Goal: Transaction & Acquisition: Purchase product/service

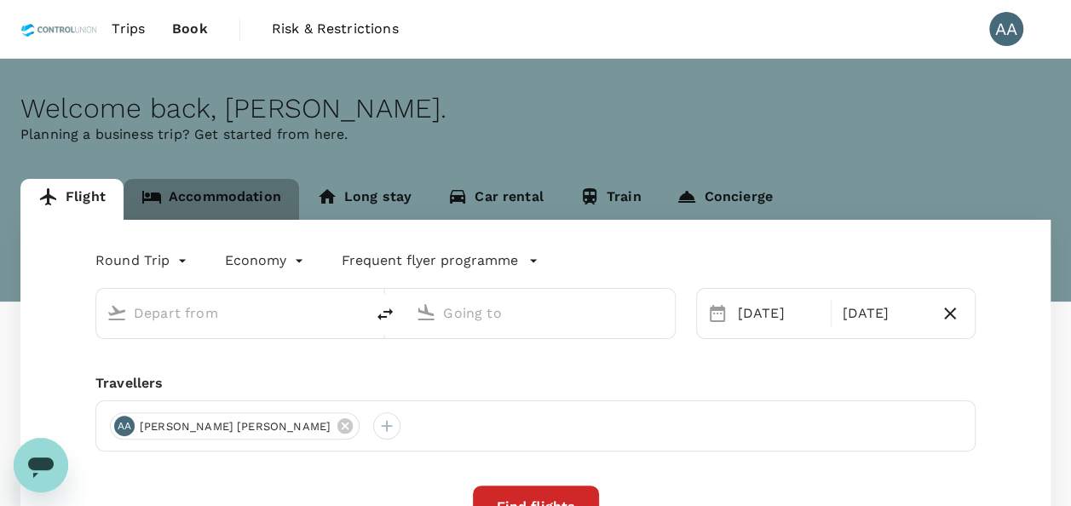
click at [222, 189] on link "Accommodation" at bounding box center [212, 199] width 176 height 41
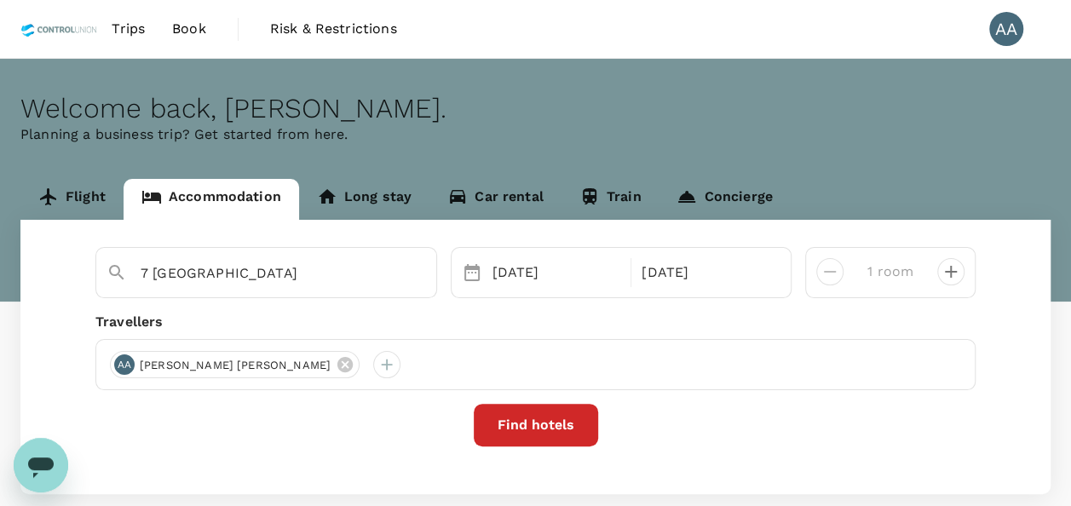
click at [129, 31] on span "Trips" at bounding box center [128, 29] width 33 height 20
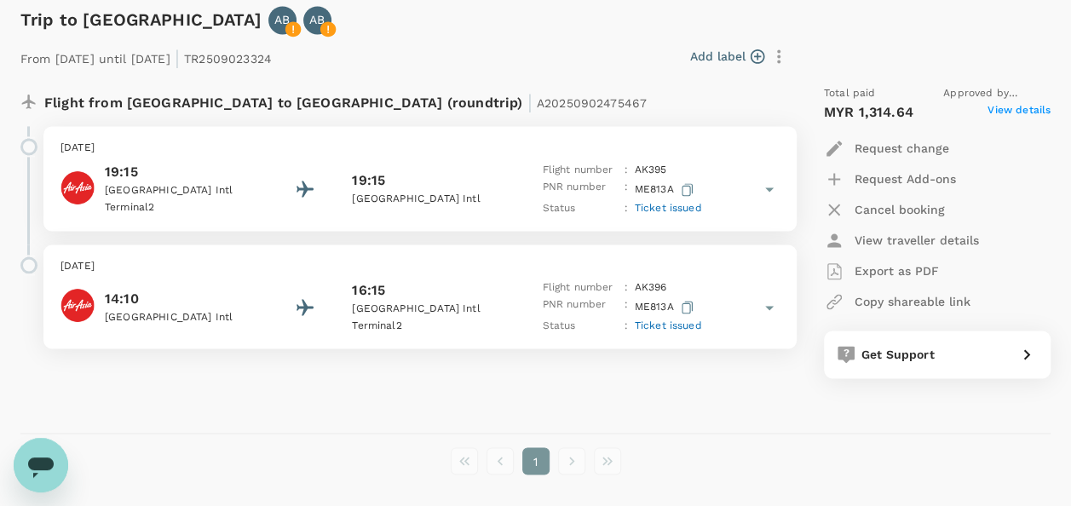
scroll to position [1193, 0]
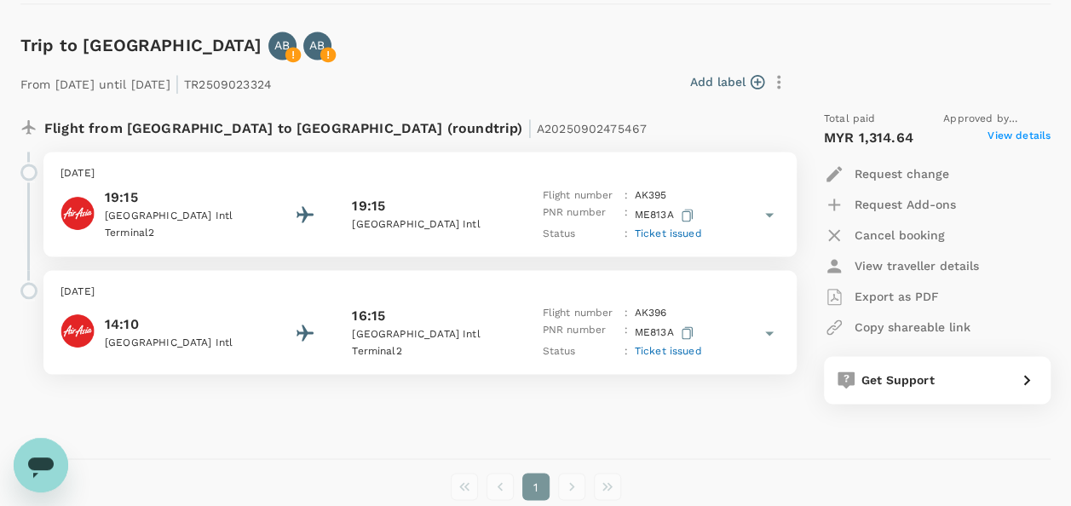
click at [1020, 130] on span "View details" at bounding box center [1019, 138] width 63 height 20
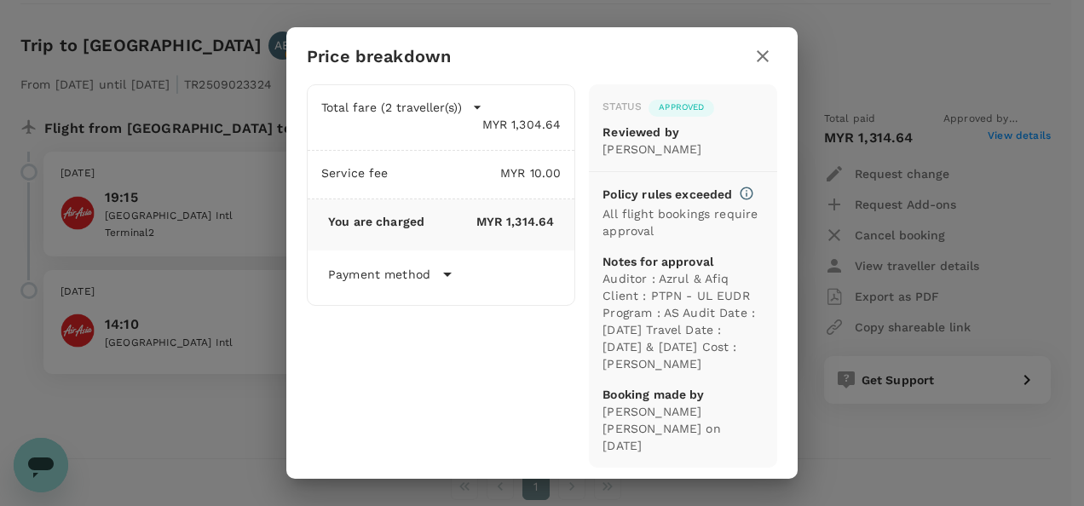
click at [762, 53] on icon "button" at bounding box center [762, 56] width 20 height 20
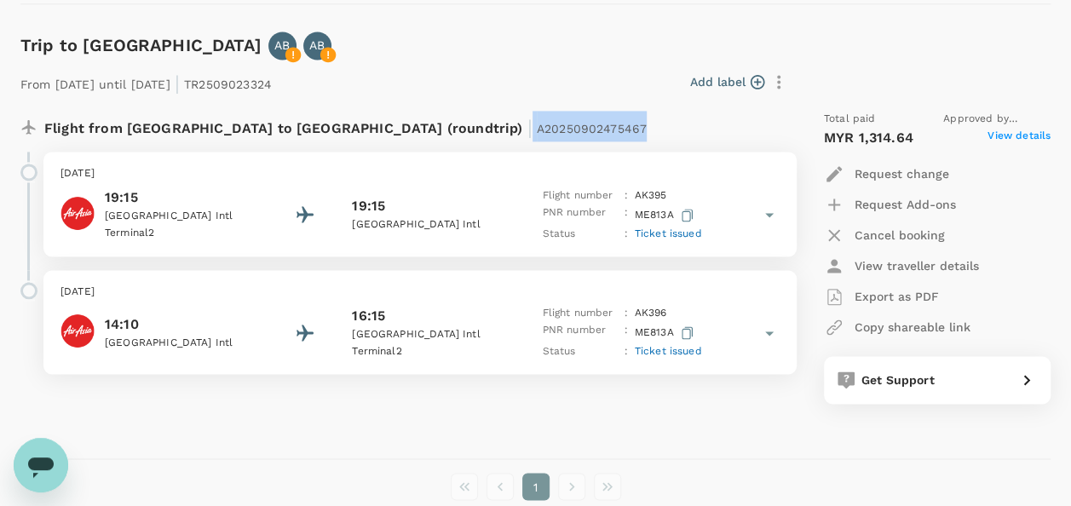
drag, startPoint x: 361, startPoint y: 128, endPoint x: 487, endPoint y: 129, distance: 126.1
click at [487, 129] on div "Flight from [GEOGRAPHIC_DATA] to [GEOGRAPHIC_DATA] (roundtrip) | A20250902475467" at bounding box center [364, 126] width 641 height 31
copy p "A20250902475467"
click at [42, 460] on icon "Open messaging window" at bounding box center [41, 468] width 26 height 20
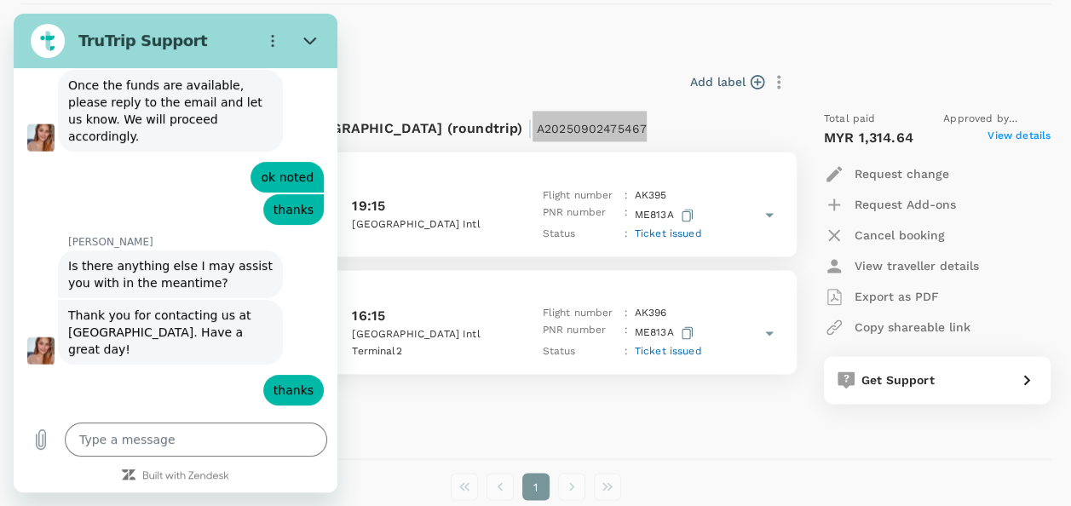
scroll to position [5324, 0]
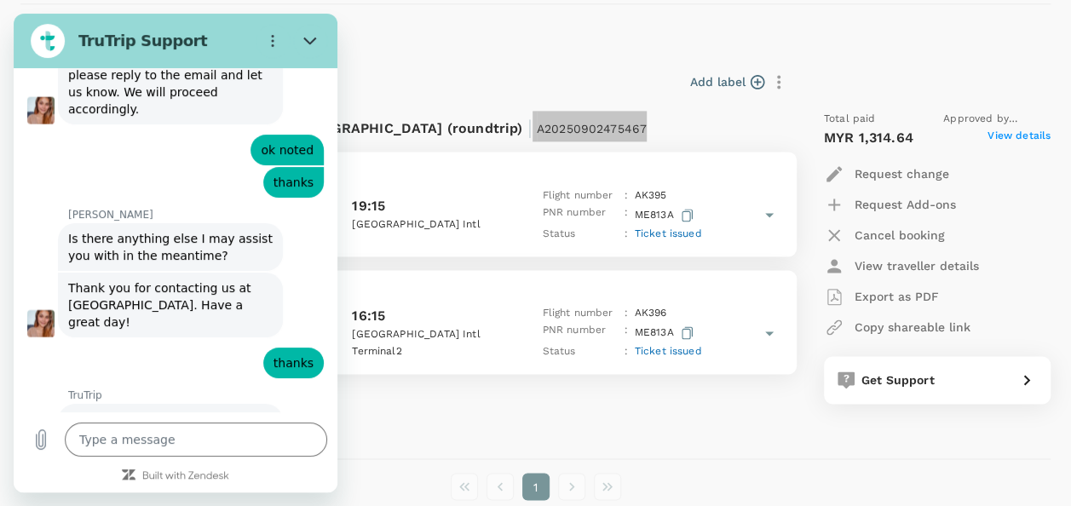
type input "[PERSON_NAME] A/[PERSON_NAME]"
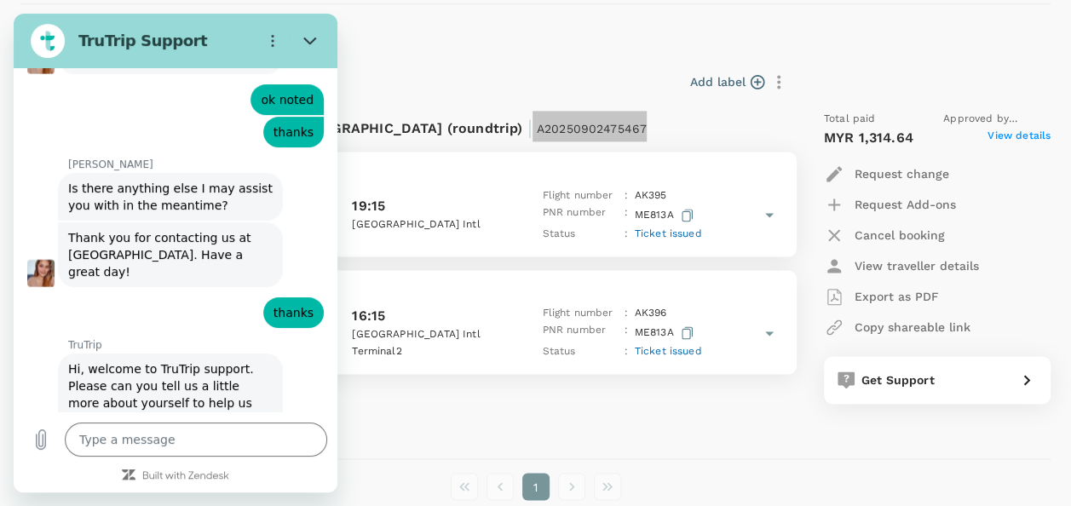
scroll to position [5396, 0]
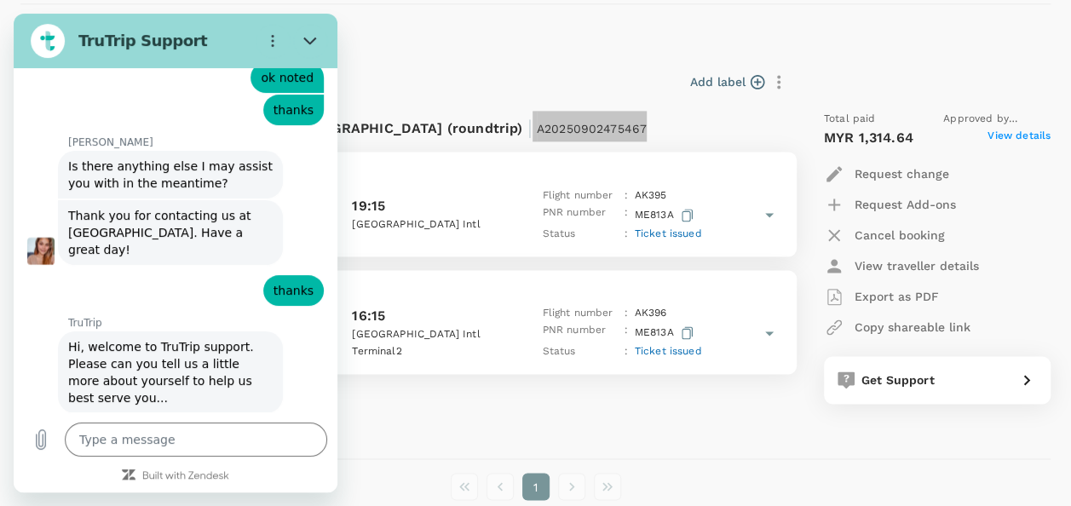
type input "[EMAIL_ADDRESS][DOMAIN_NAME]"
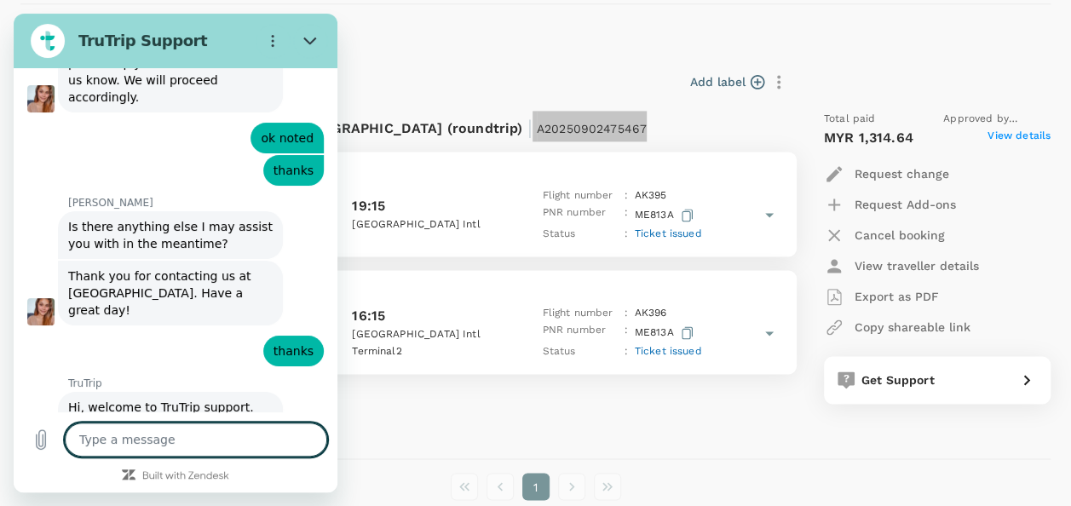
scroll to position [5373, 0]
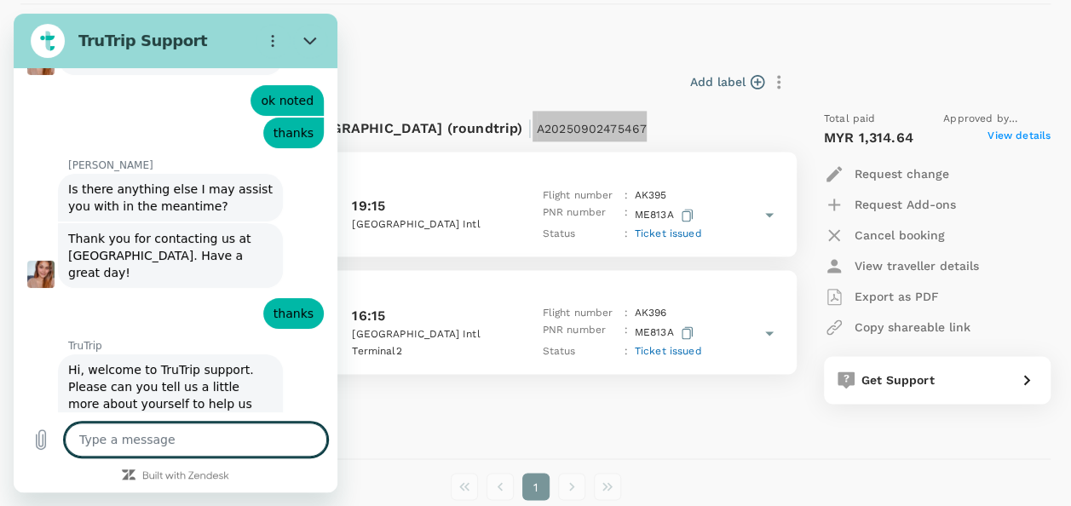
click at [222, 440] on textarea at bounding box center [196, 440] width 262 height 34
type textarea "x"
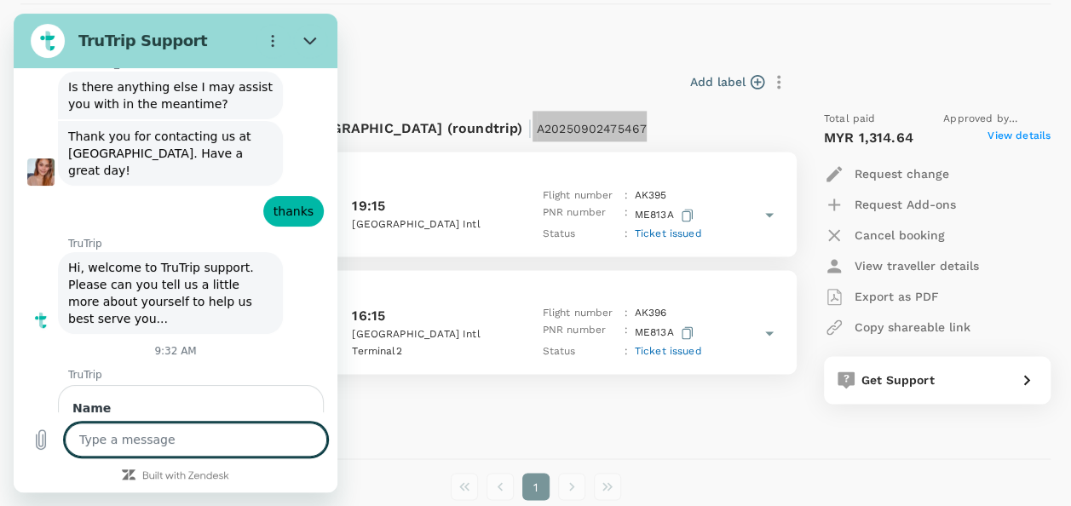
type textarea "p"
type textarea "x"
type textarea "pl"
type textarea "x"
type textarea "ple"
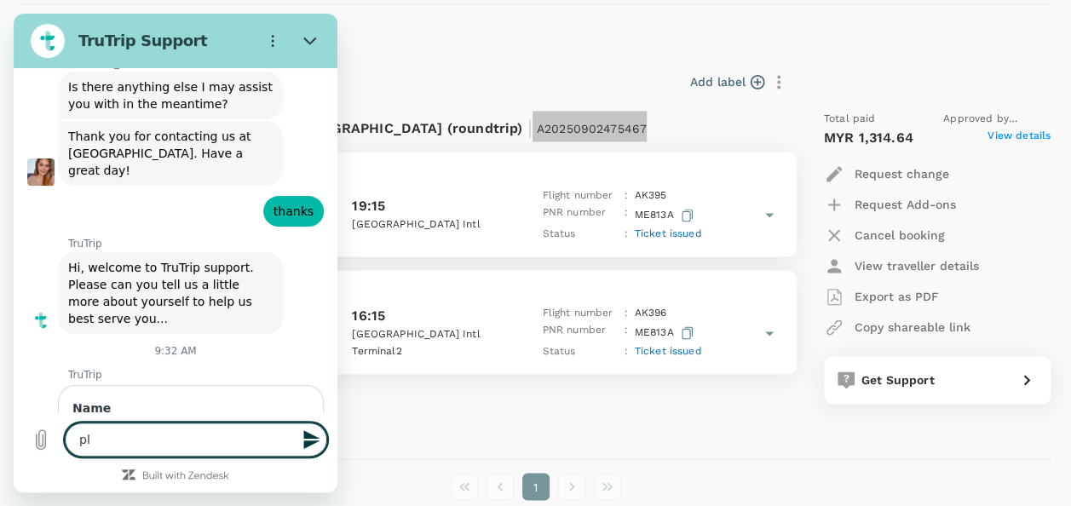
type textarea "x"
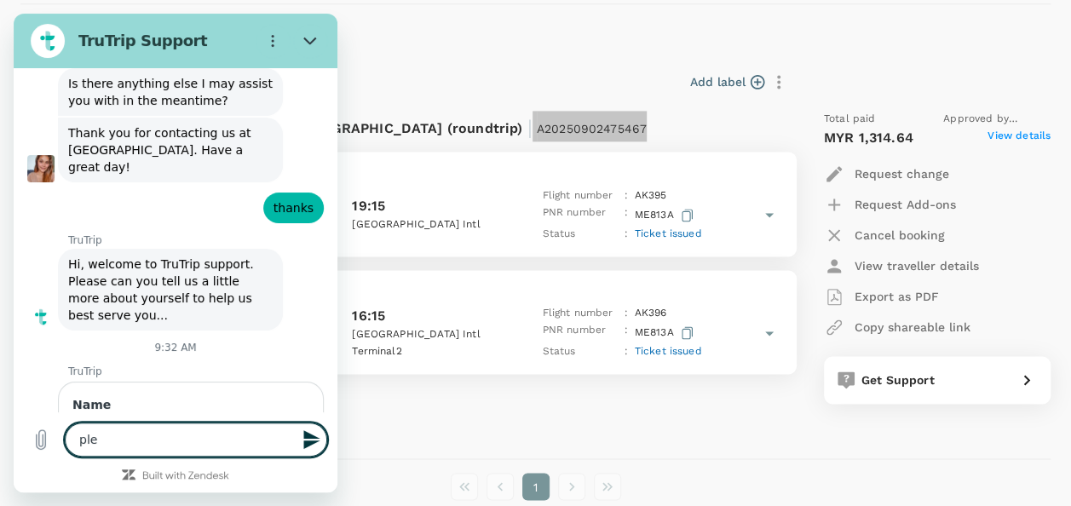
type textarea "plea"
type textarea "x"
type textarea "pleas"
type textarea "x"
type textarea "please"
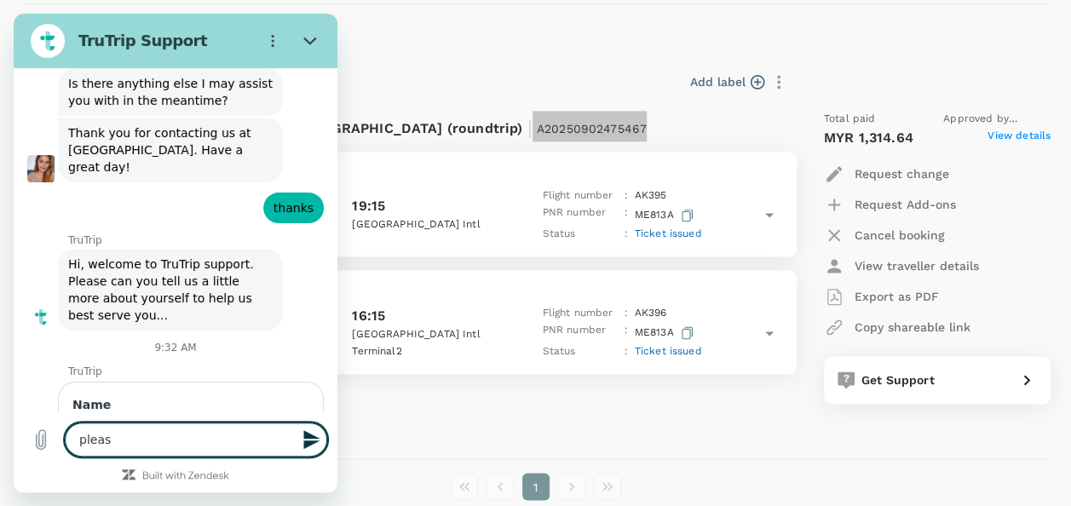
type textarea "x"
type textarea "please"
type textarea "x"
type textarea "please u"
type textarea "x"
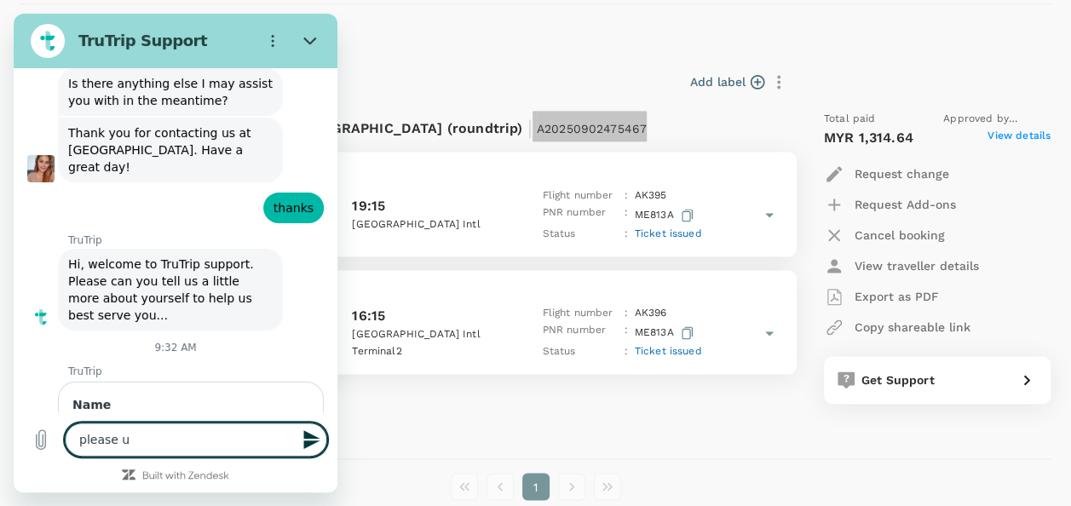
type textarea "please up"
type textarea "x"
type textarea "please upd"
type textarea "x"
type textarea "please upda"
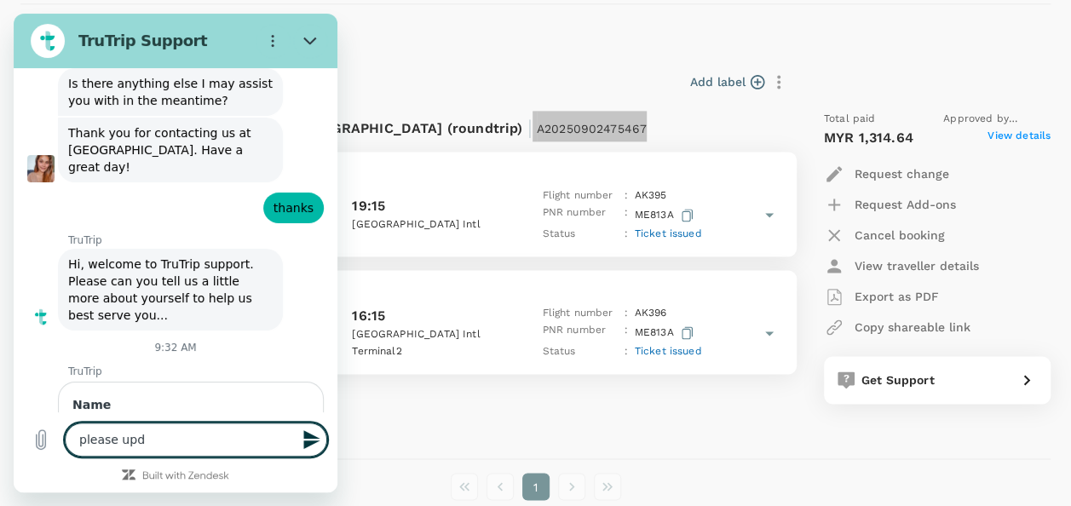
type textarea "x"
type textarea "please updat"
type textarea "x"
type textarea "please update"
type textarea "x"
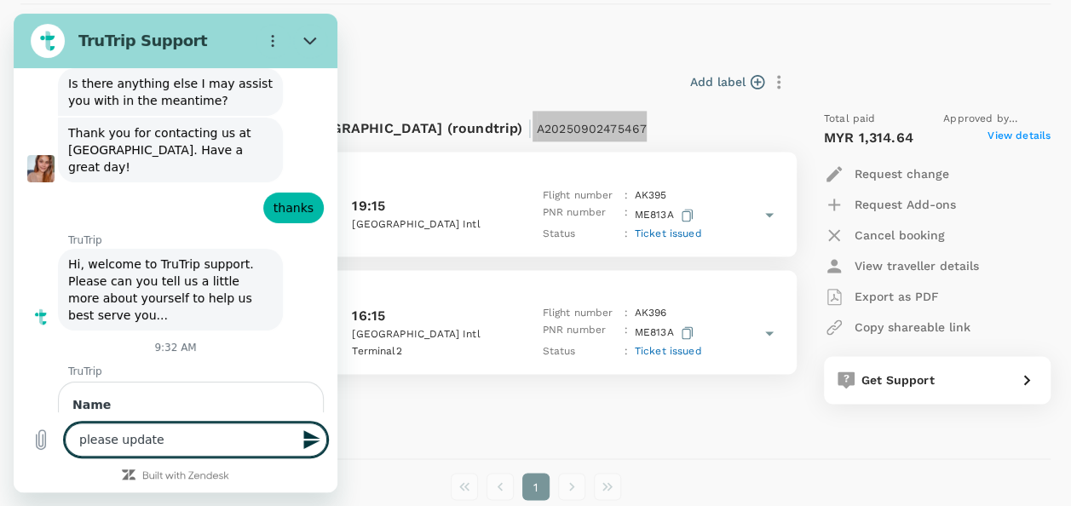
type textarea "please update"
type textarea "x"
type textarea "please update o"
type textarea "x"
type textarea "please update ob"
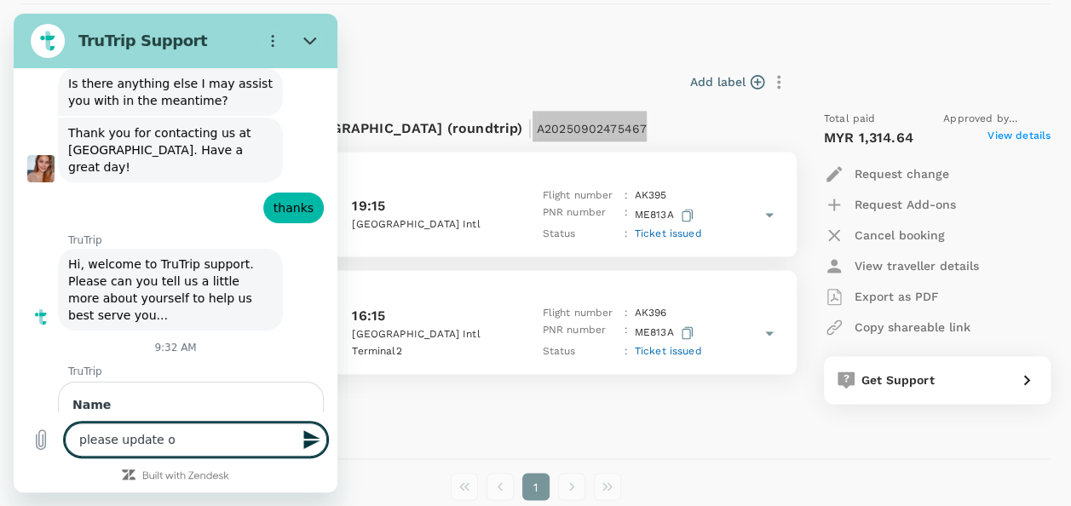
type textarea "x"
type textarea "please update ob"
type textarea "x"
type textarea "please update ob"
type textarea "x"
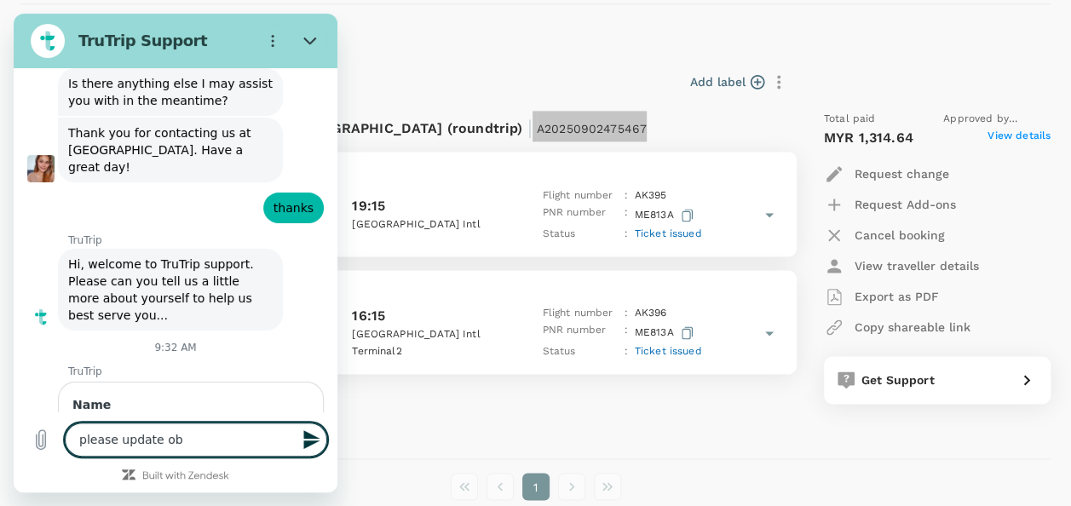
type textarea "please update o"
type textarea "x"
type textarea "please update on"
type textarea "x"
type textarea "please update on"
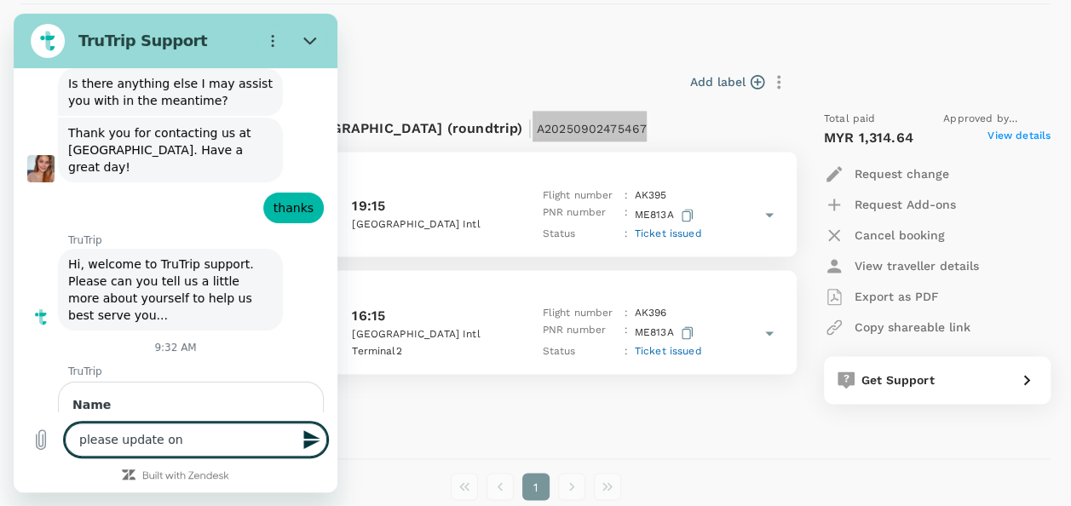
type textarea "x"
type textarea "please update on t"
type textarea "x"
type textarea "please update on th"
type textarea "x"
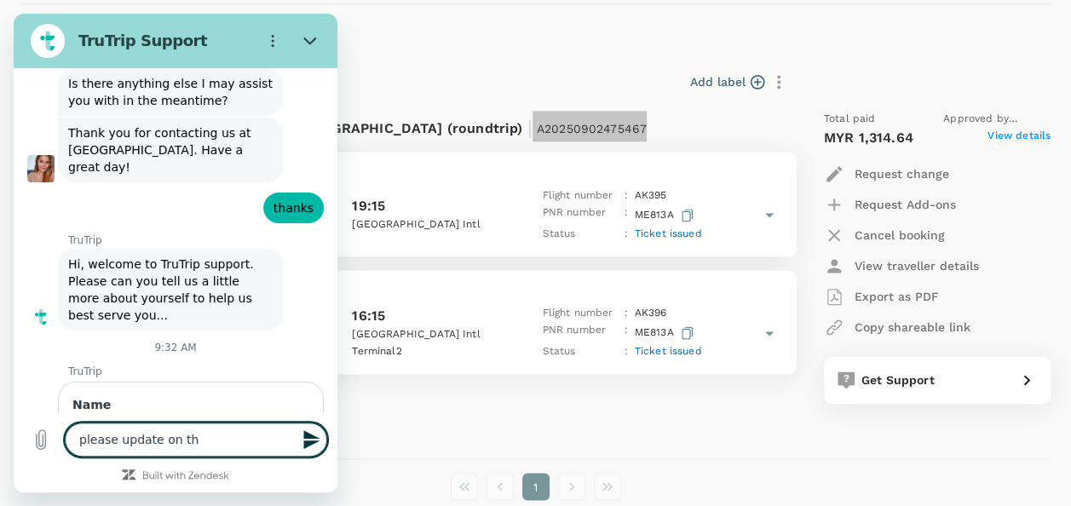
type textarea "please update on the"
type textarea "x"
type textarea "please update on the"
type textarea "x"
type textarea "please update on the b"
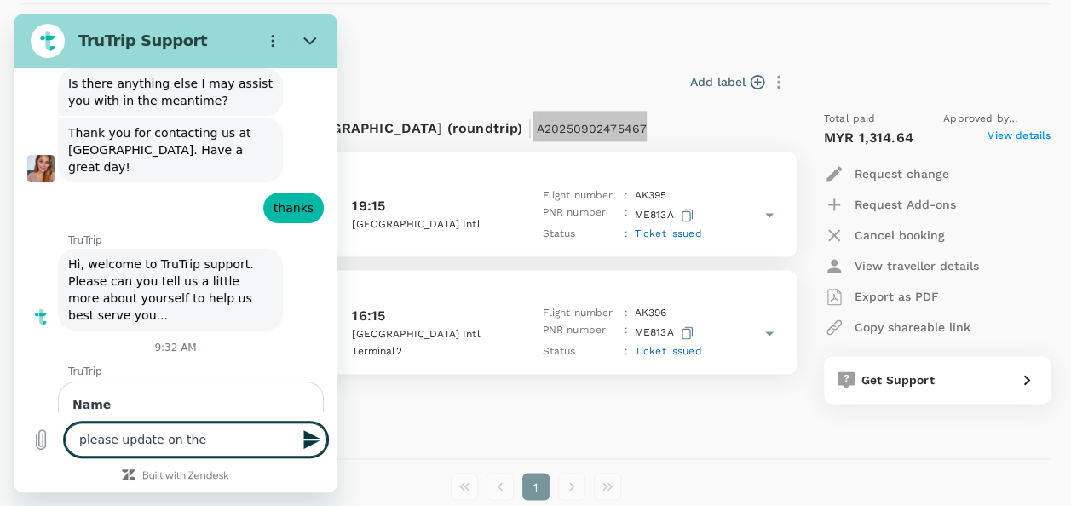
type textarea "x"
type textarea "please update on the ba"
type textarea "x"
type textarea "please update on the bag"
type textarea "x"
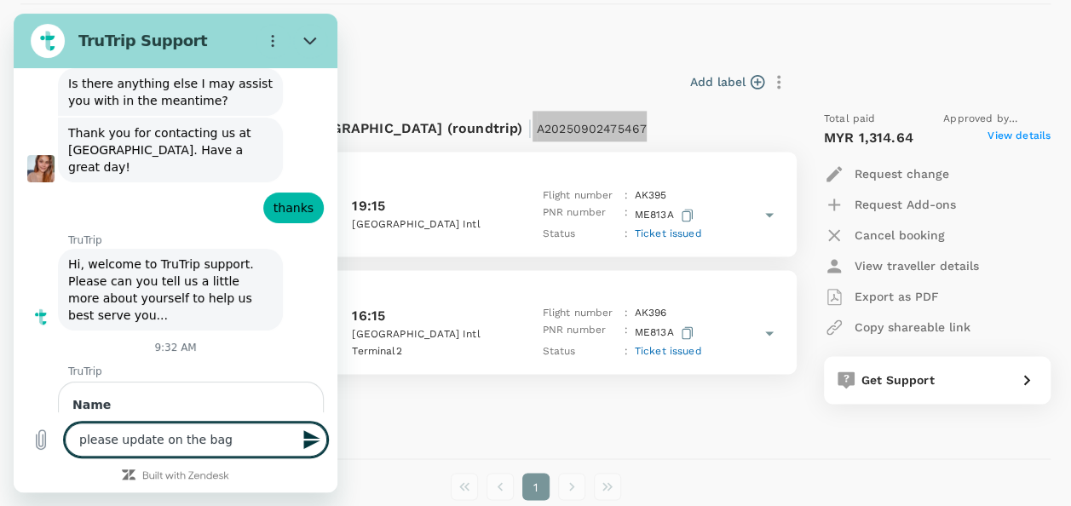
type textarea "please update on the bagg"
type textarea "x"
type textarea "please update on the [PERSON_NAME]"
type textarea "x"
type textarea "please update on the baggag"
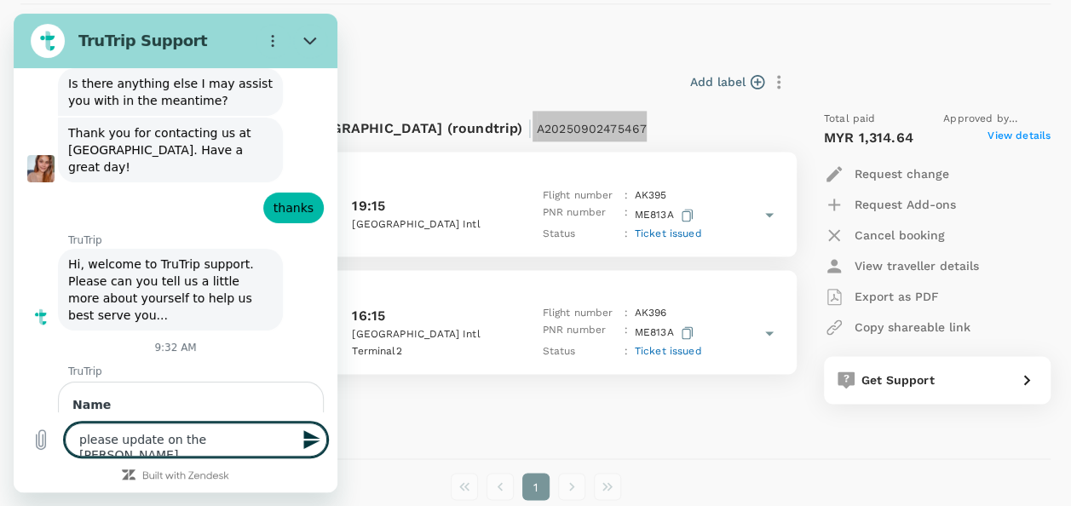
type textarea "x"
type textarea "please update on the baggage"
type textarea "x"
type textarea "please update on the baggage"
type textarea "x"
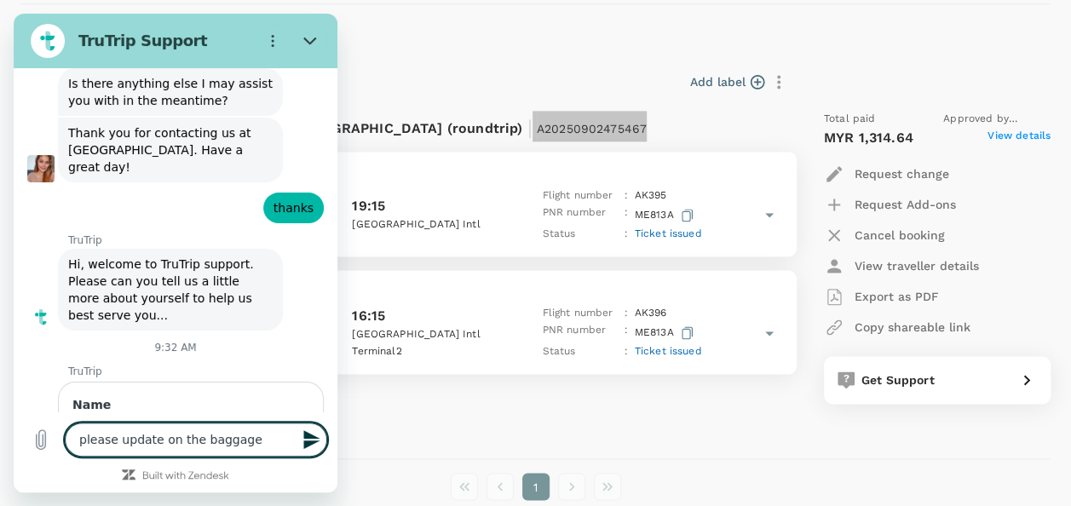
type textarea "please update on the baggage f"
type textarea "x"
type textarea "please update on the baggage fo"
type textarea "x"
type textarea "please update on the baggage for"
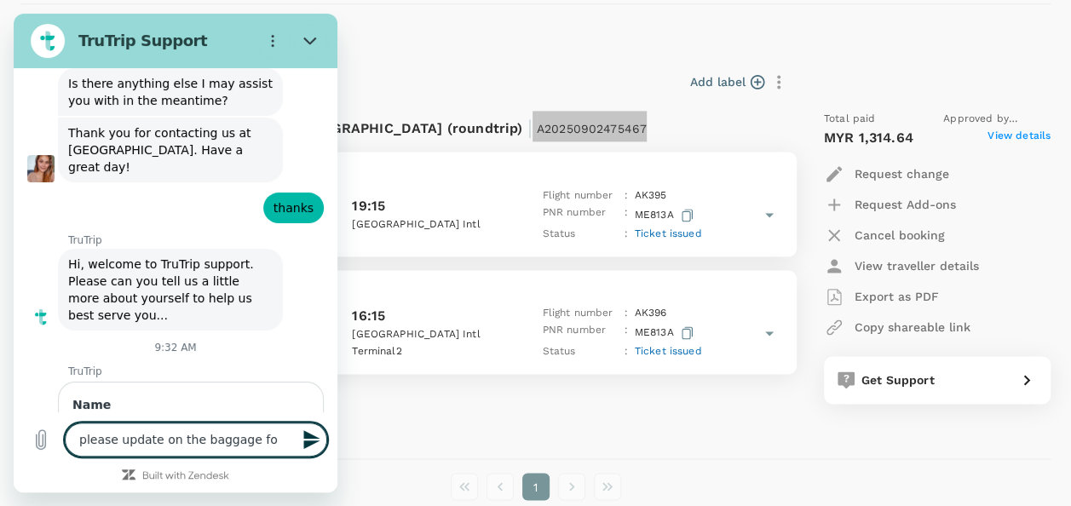
type textarea "x"
type textarea "please update on the baggage for"
type textarea "x"
paste textarea "A20250902475467"
type textarea "please update on the baggage for A20250902475467"
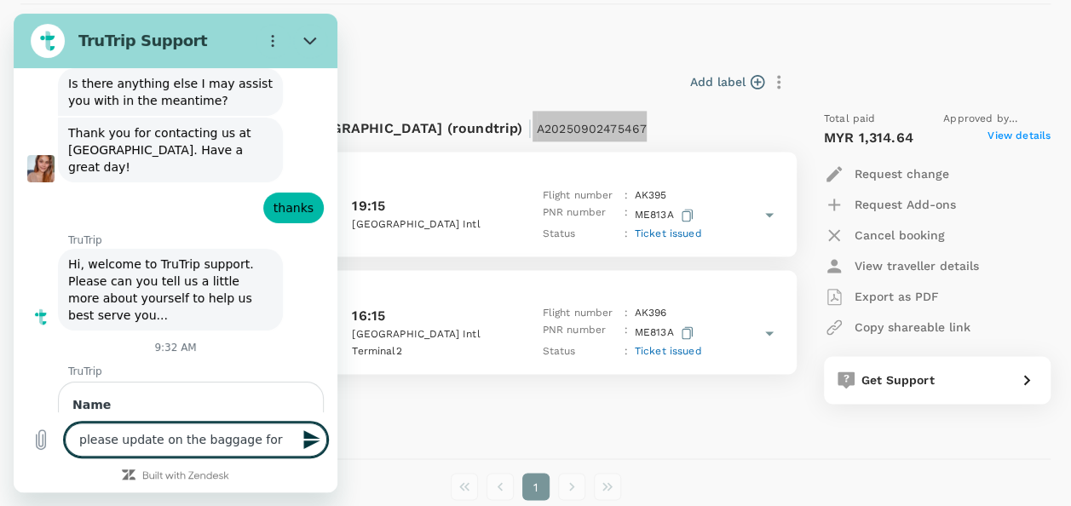
type textarea "x"
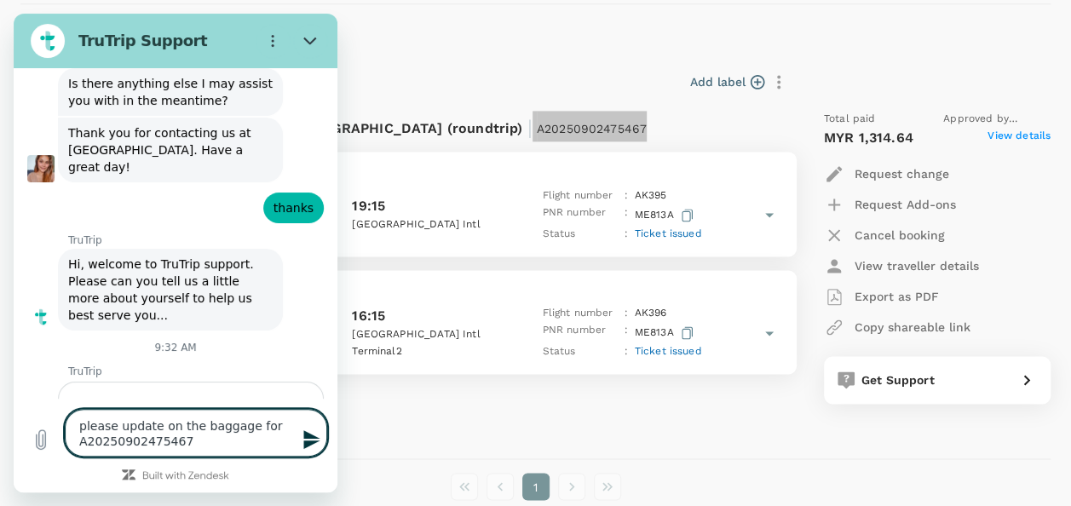
type textarea "please update on the baggage for A20250902475467"
type textarea "x"
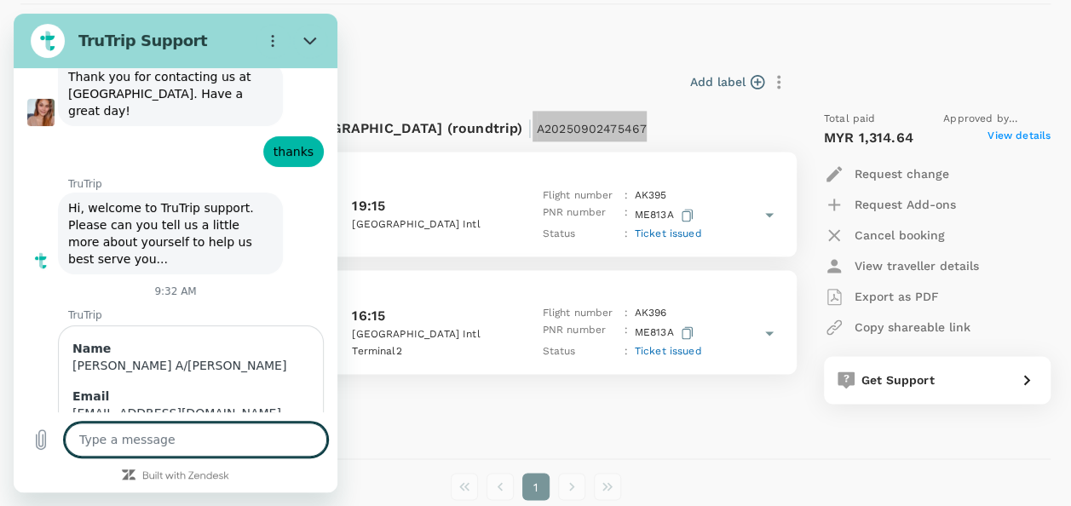
type textarea "x"
type textarea "u"
type textarea "x"
type textarea "ur"
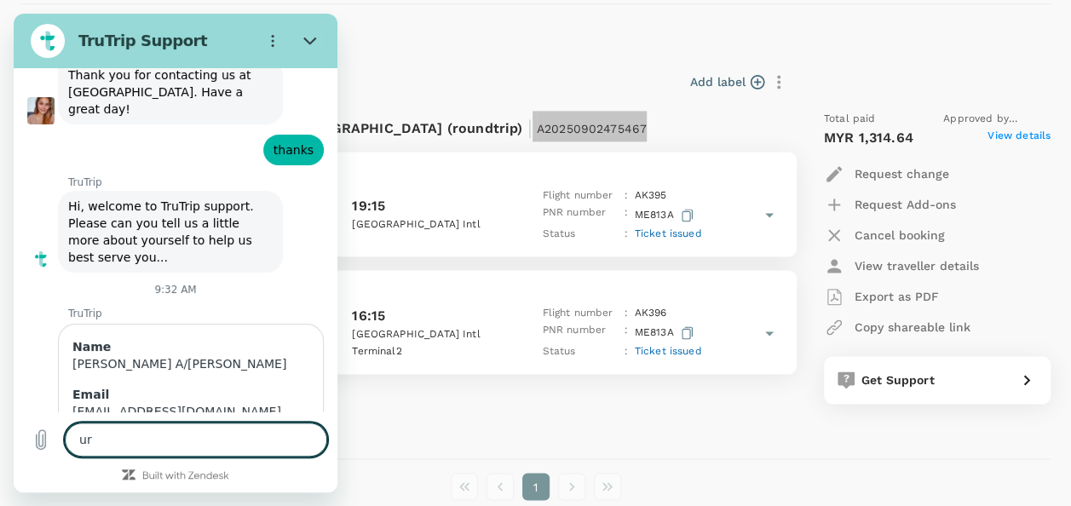
type textarea "x"
type textarea "urg"
type textarea "x"
type textarea "urge"
type textarea "x"
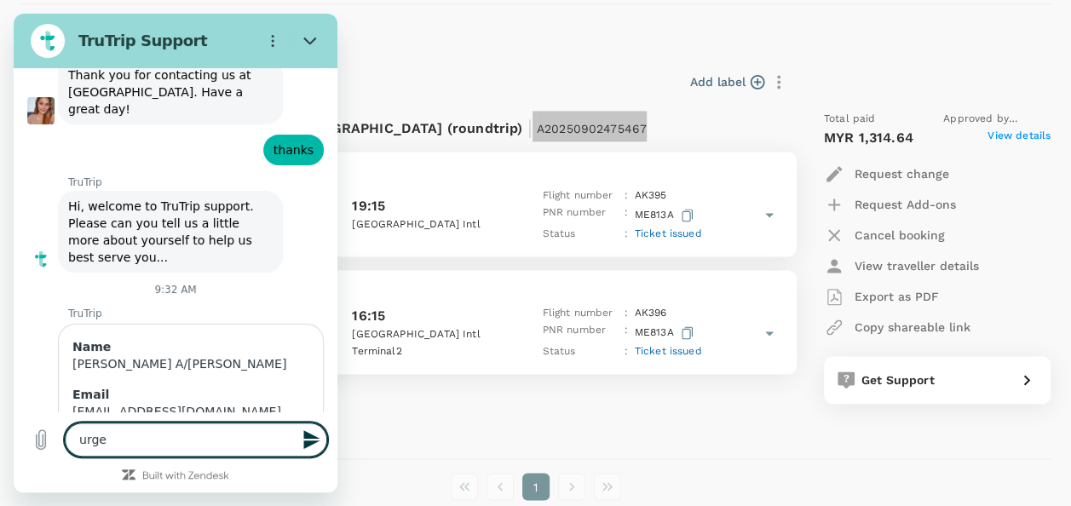
type textarea "urgen"
type textarea "x"
type textarea "urgent"
type textarea "x"
type textarea "urgentl"
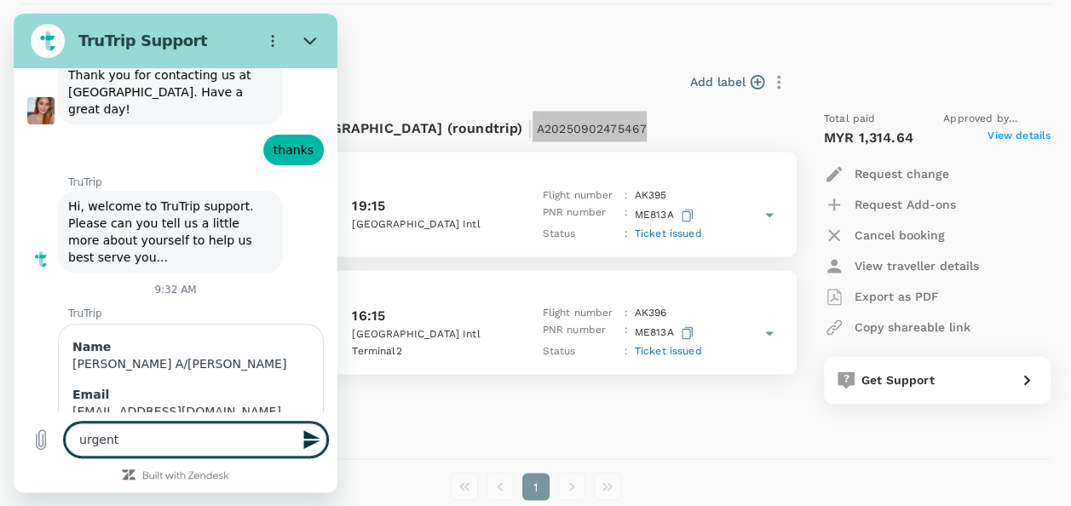
type textarea "x"
type textarea "urgently"
type textarea "x"
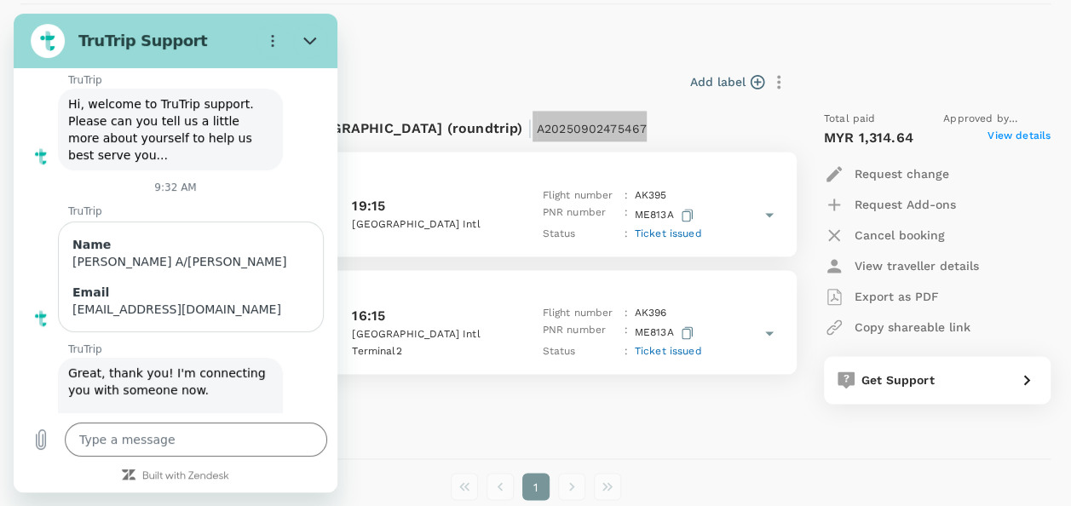
scroll to position [5642, 0]
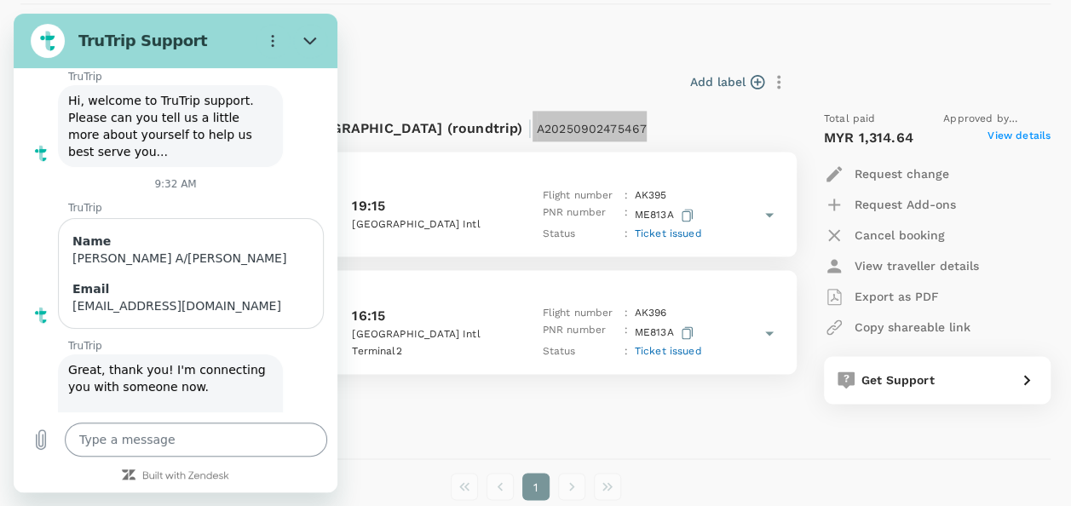
type textarea "x"
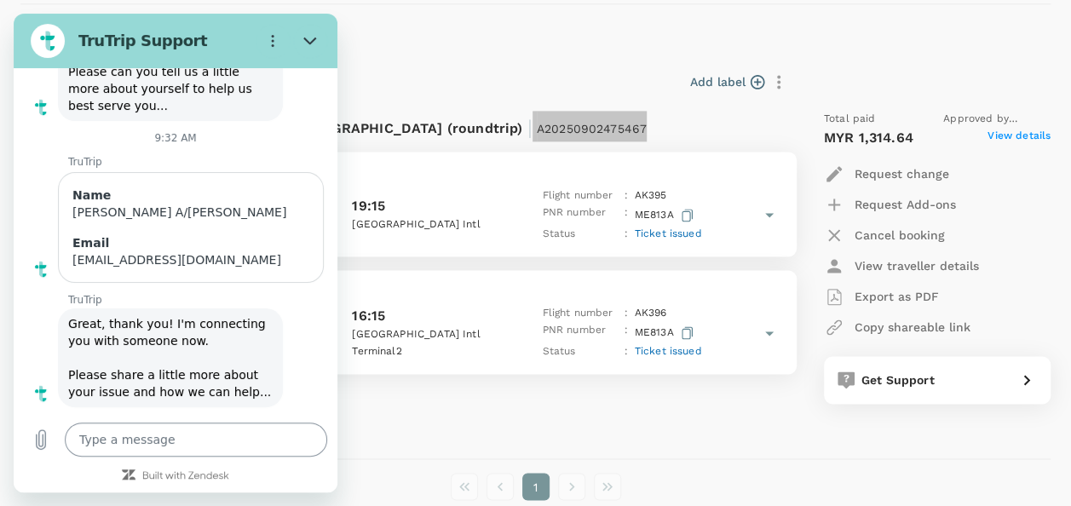
scroll to position [5692, 0]
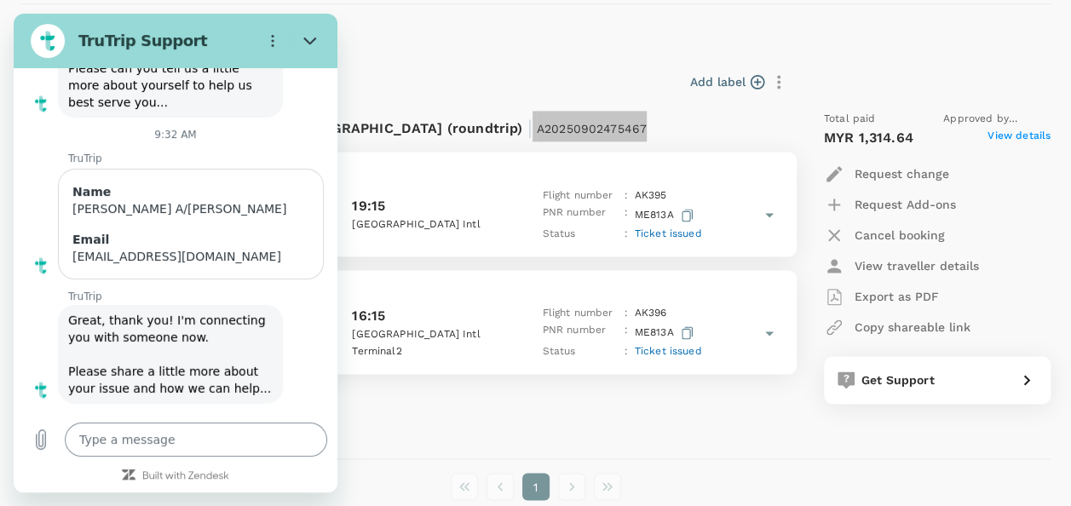
drag, startPoint x: 199, startPoint y: 452, endPoint x: 236, endPoint y: 431, distance: 42.0
click at [220, 436] on textarea at bounding box center [196, 440] width 262 height 34
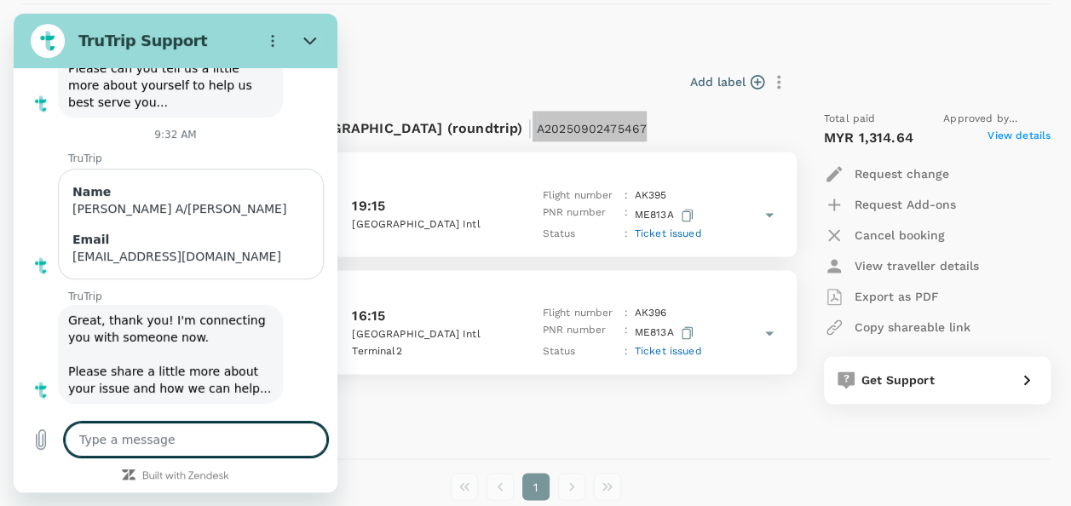
type textarea "t"
type textarea "x"
type textarea "th"
type textarea "x"
type textarea "tha"
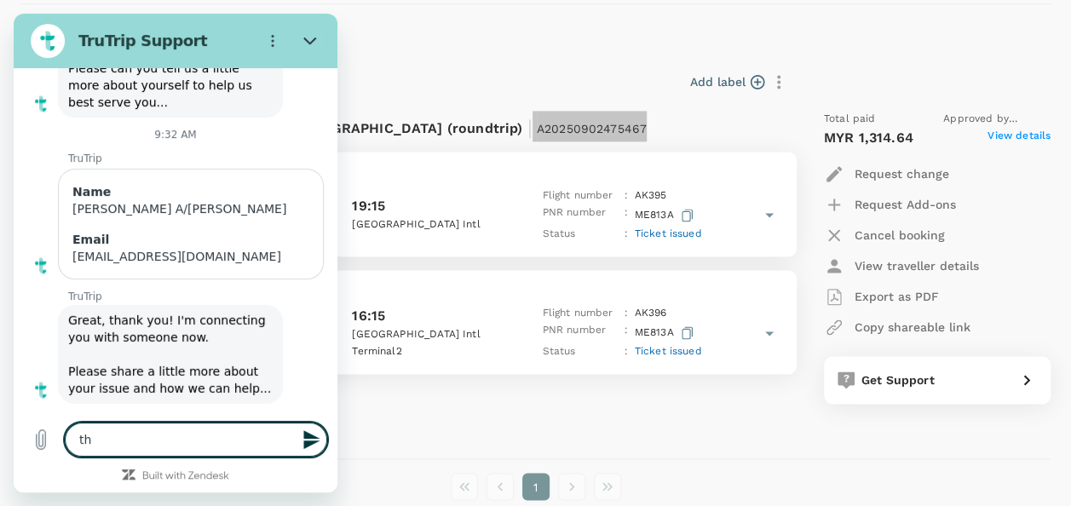
type textarea "x"
type textarea "than"
type textarea "x"
type textarea "thank"
type textarea "x"
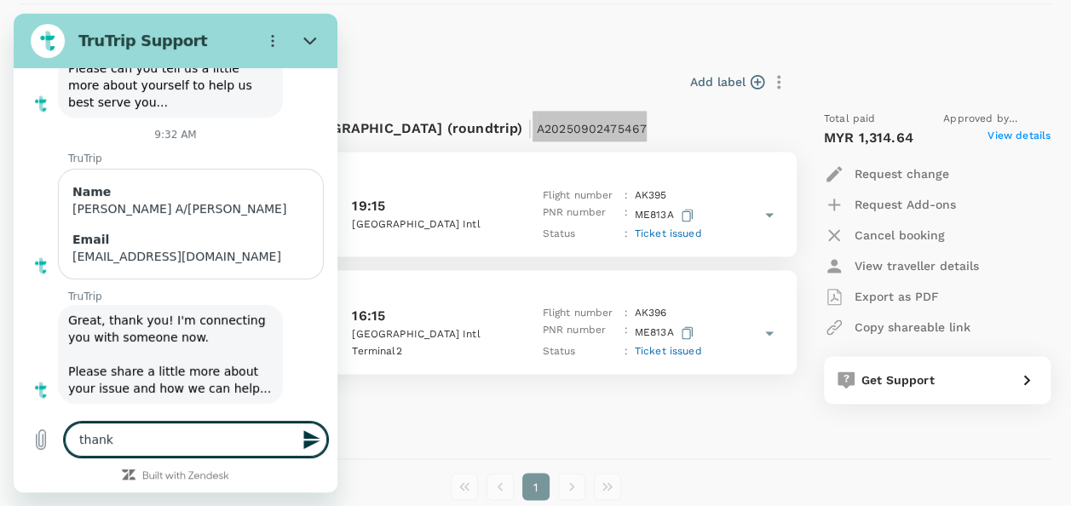
type textarea "thanks"
type textarea "x"
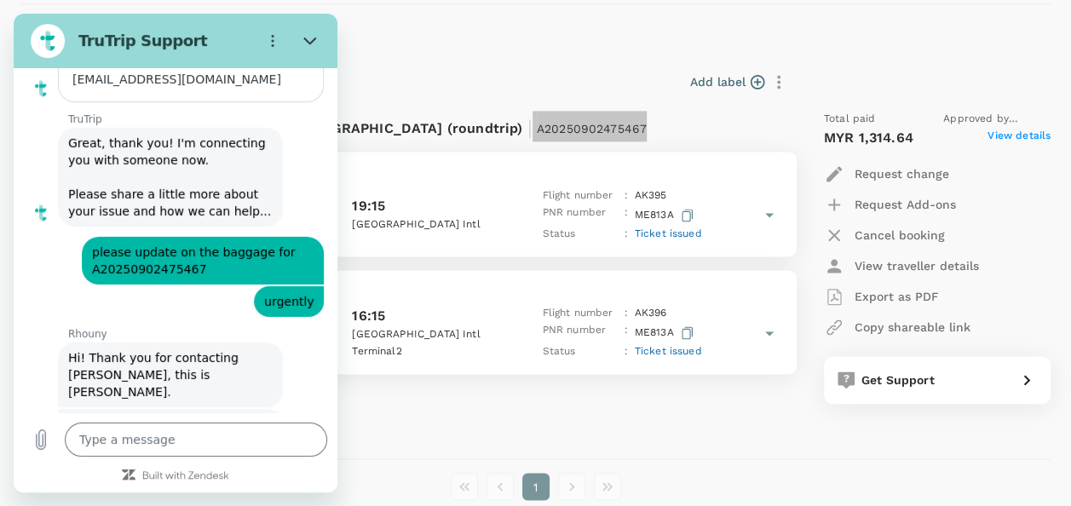
scroll to position [5872, 0]
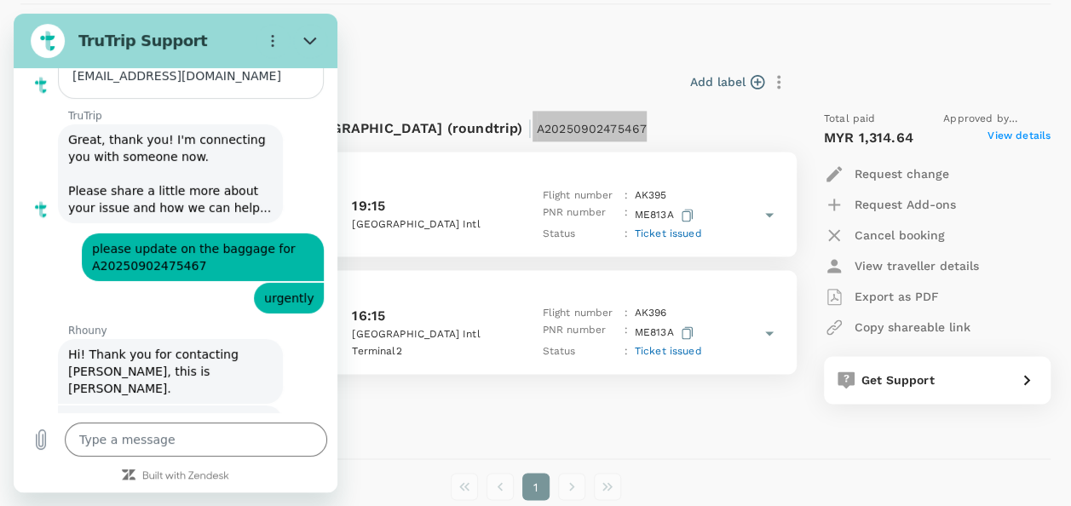
type textarea "x"
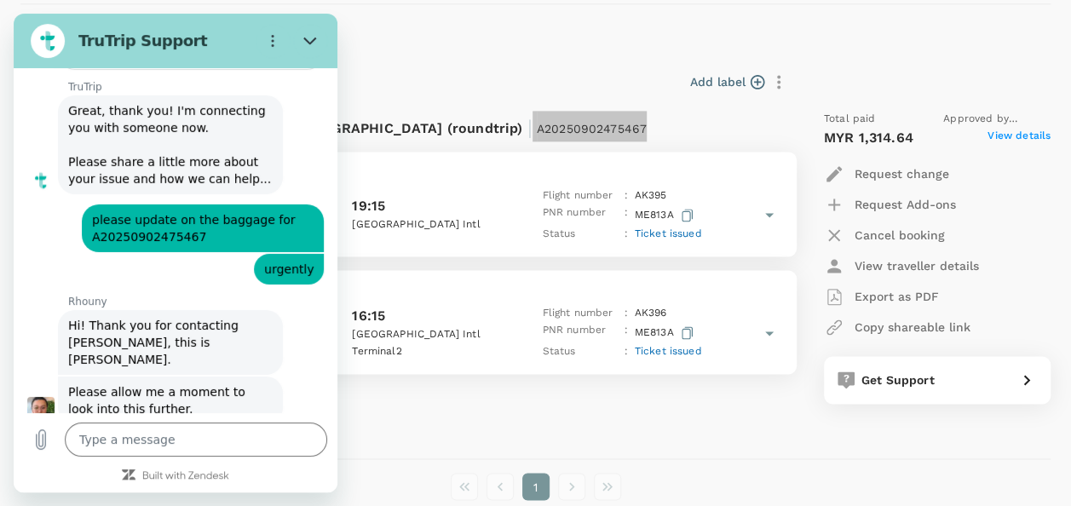
scroll to position [5905, 0]
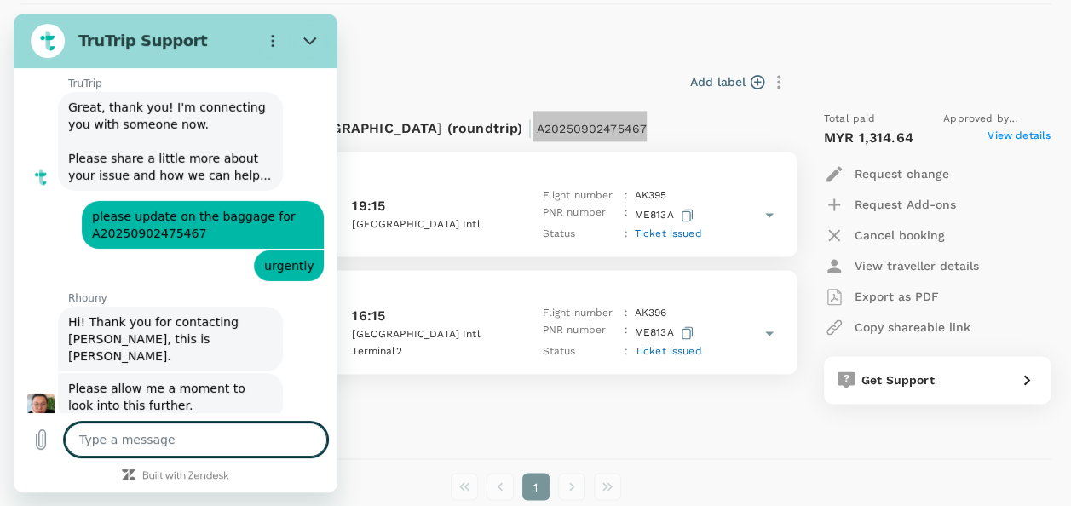
click at [231, 441] on textarea at bounding box center [196, 440] width 262 height 34
type textarea "a"
type textarea "x"
type textarea "ao"
type textarea "x"
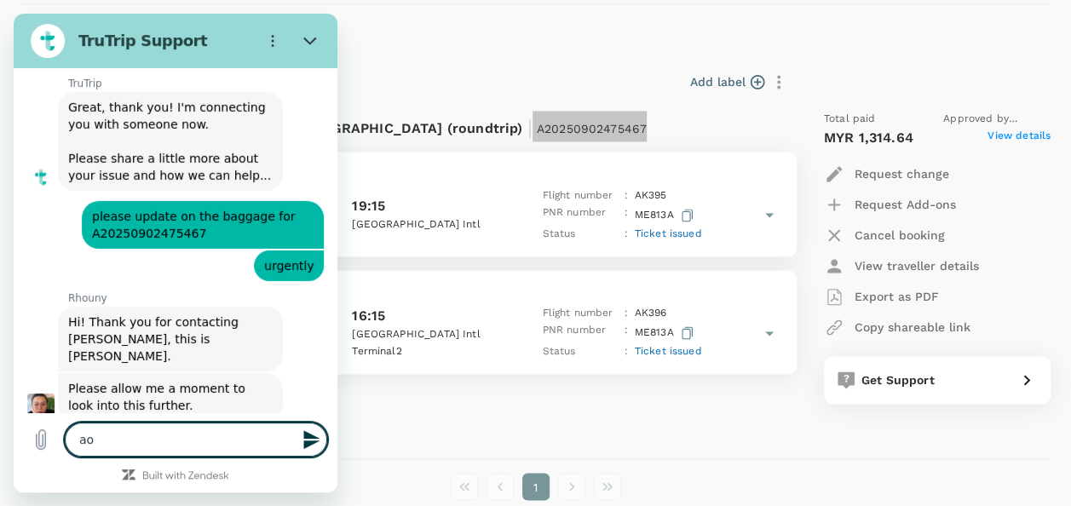
type textarea "a"
type textarea "x"
type textarea "s"
type textarea "x"
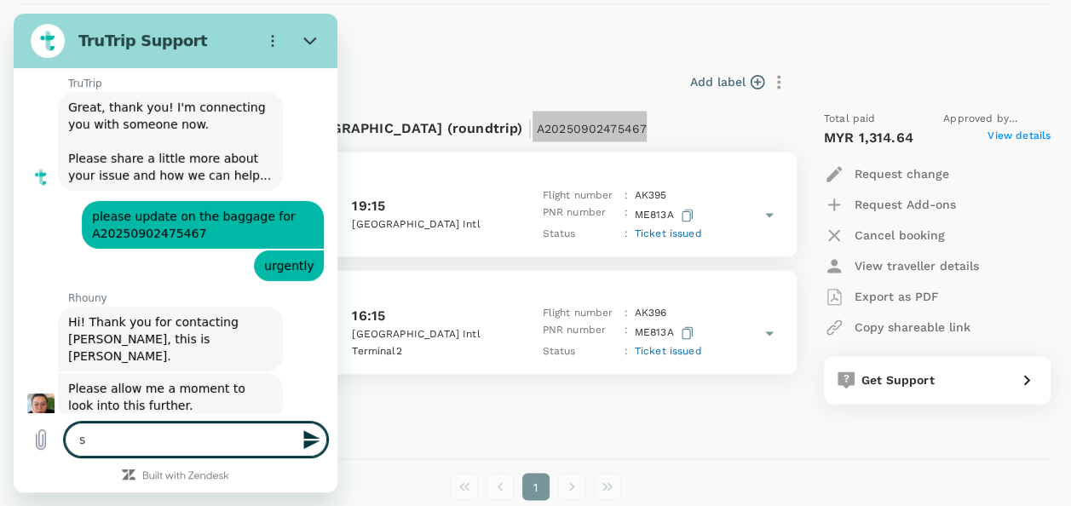
type textarea "so"
type textarea "x"
type textarea "sor"
type textarea "x"
type textarea "sorr"
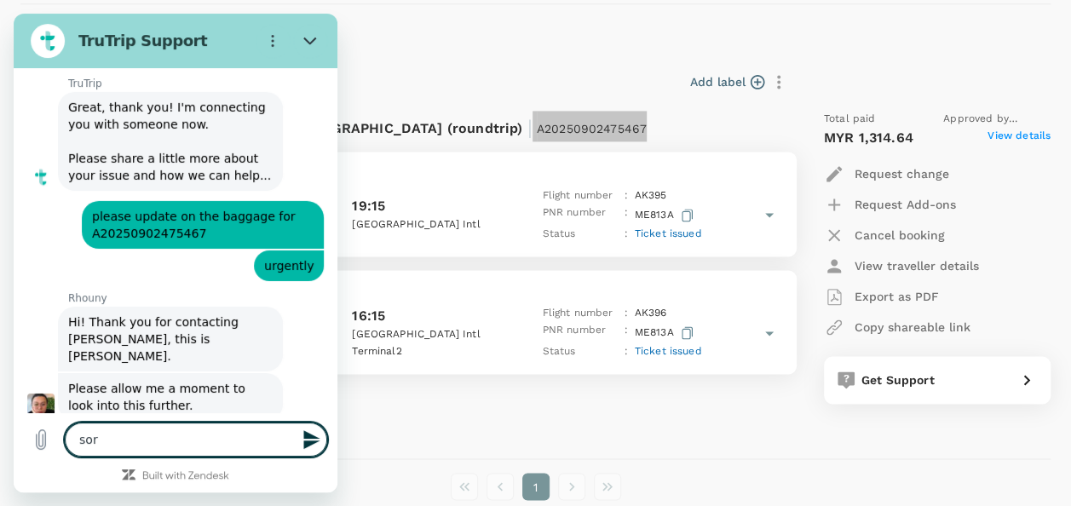
type textarea "x"
type textarea "sorry"
type textarea "x"
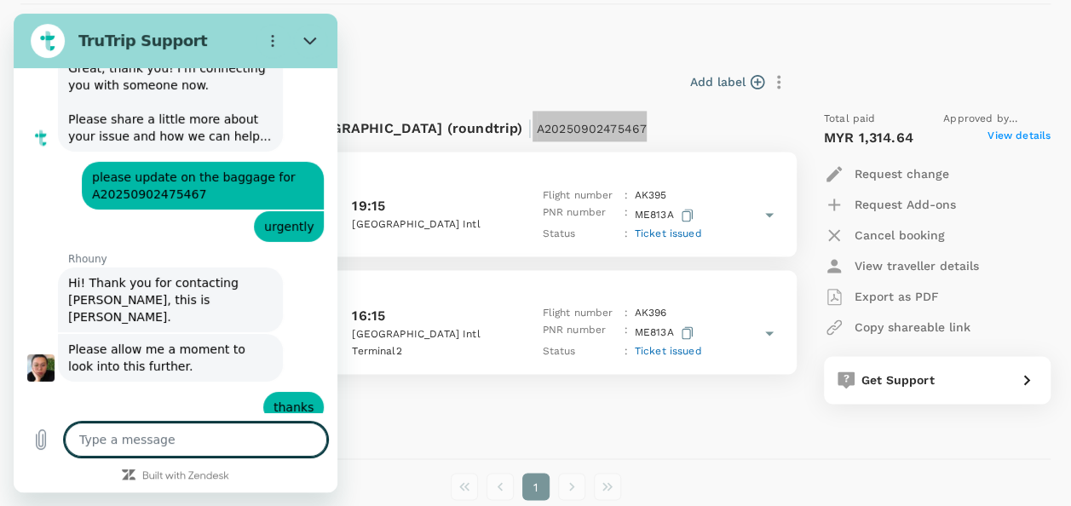
type textarea "x"
type textarea "y"
type textarea "x"
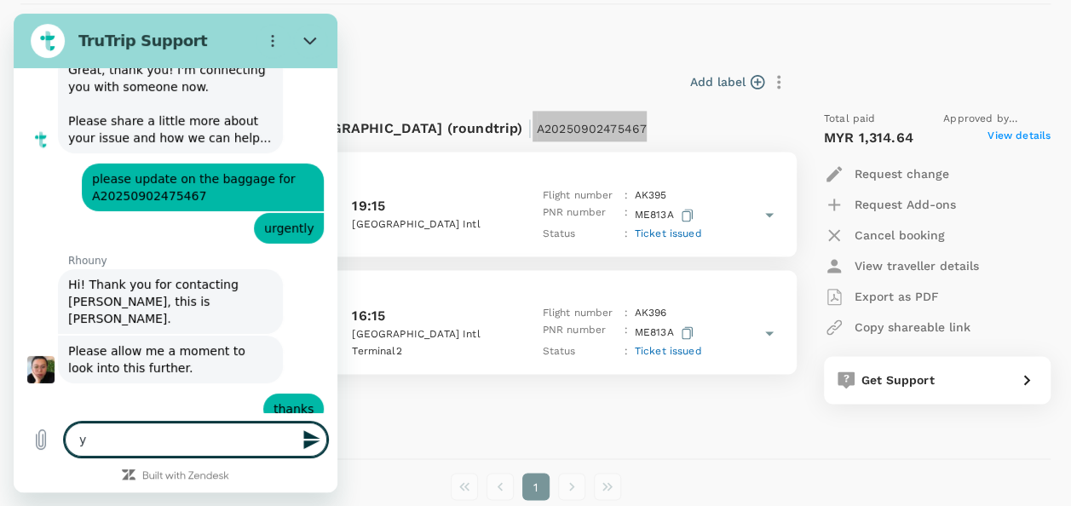
type textarea "ye"
type textarea "x"
type textarea "yes"
type textarea "x"
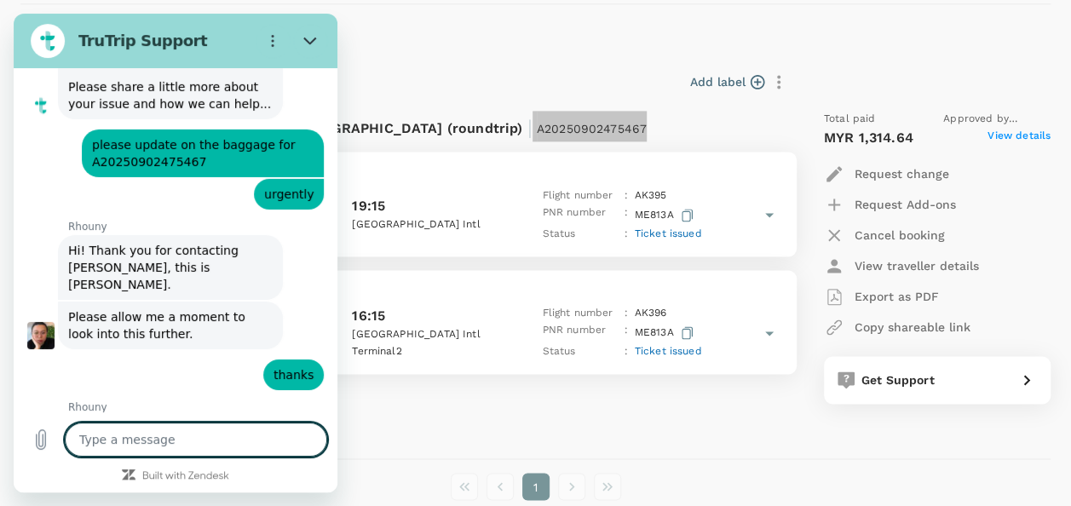
type textarea "x"
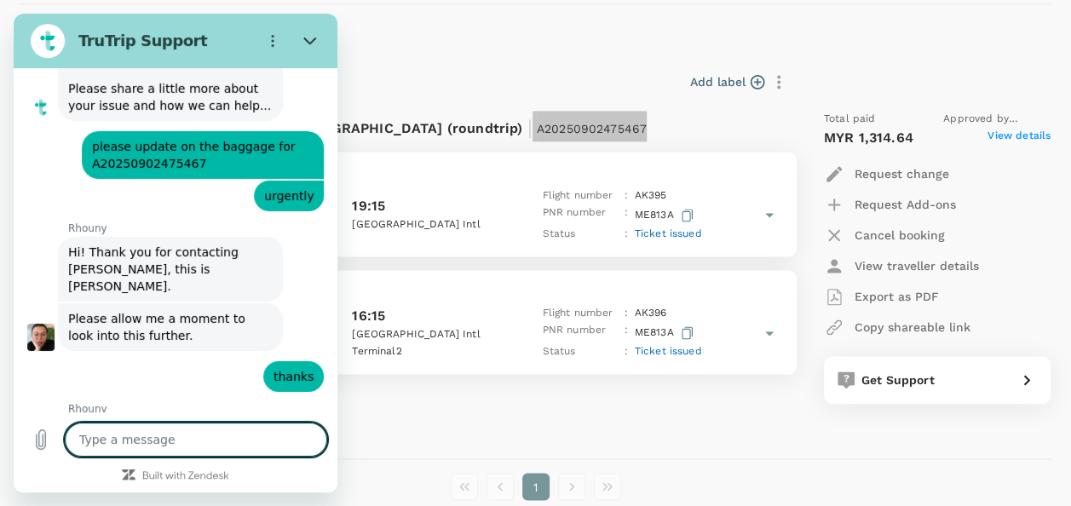
type textarea "w"
type textarea "x"
type textarea "we"
type textarea "x"
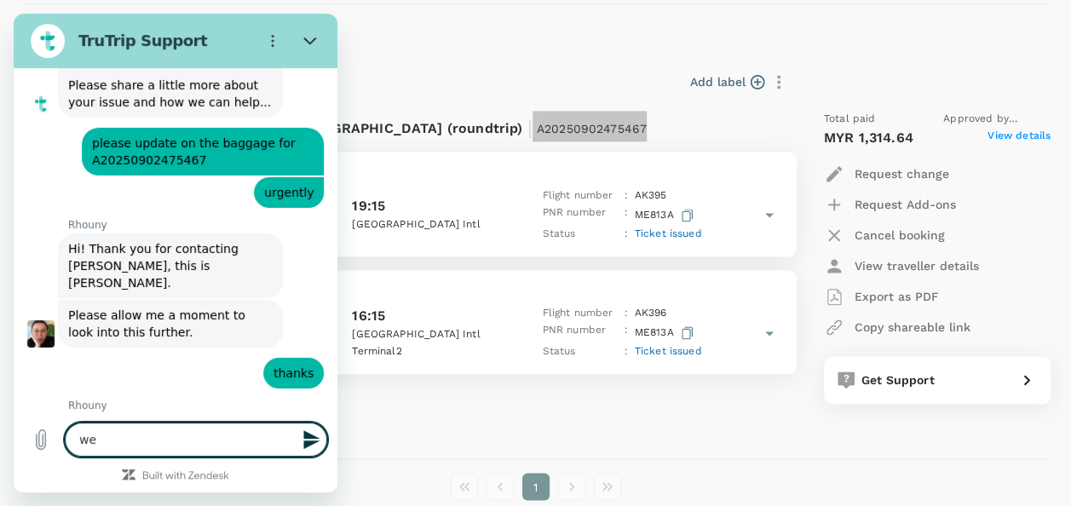
type textarea "wen"
type textarea "x"
type textarea "wen"
type textarea "x"
type textarea "[PERSON_NAME]"
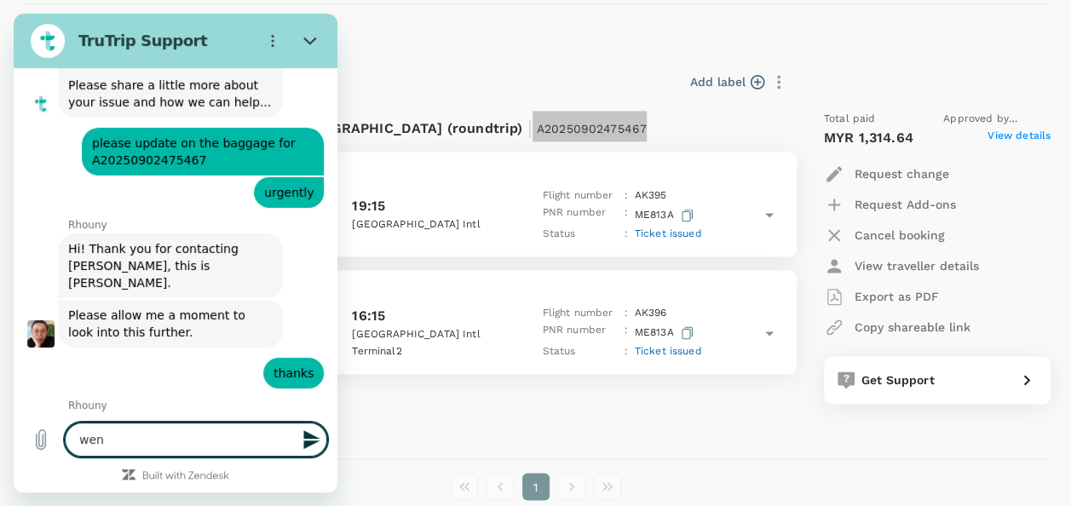
type textarea "x"
type textarea "[PERSON_NAME]"
type textarea "x"
type textarea "wen i b"
type textarea "x"
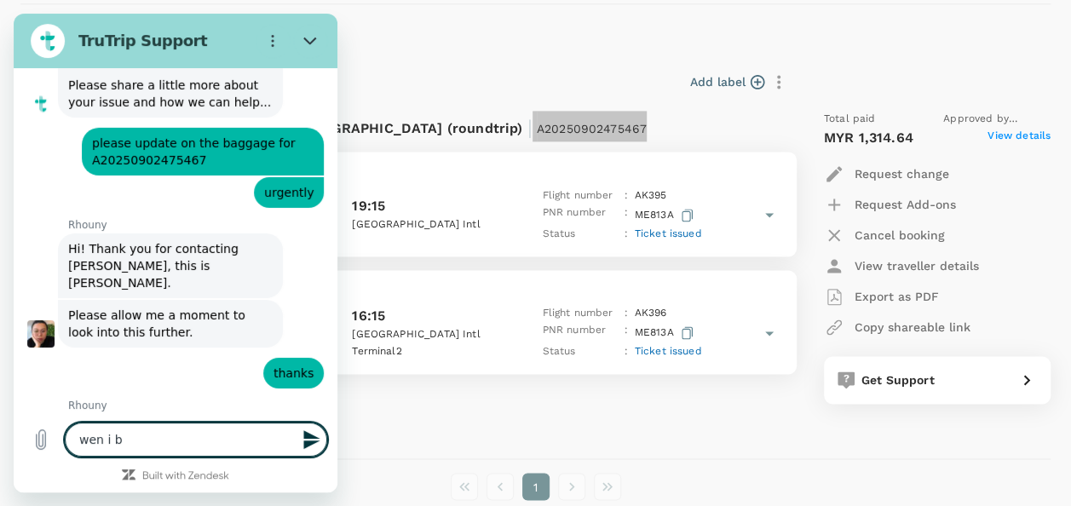
type textarea "wen i bo"
type textarea "x"
type textarea "wen i boo"
type textarea "x"
type textarea "wen i book"
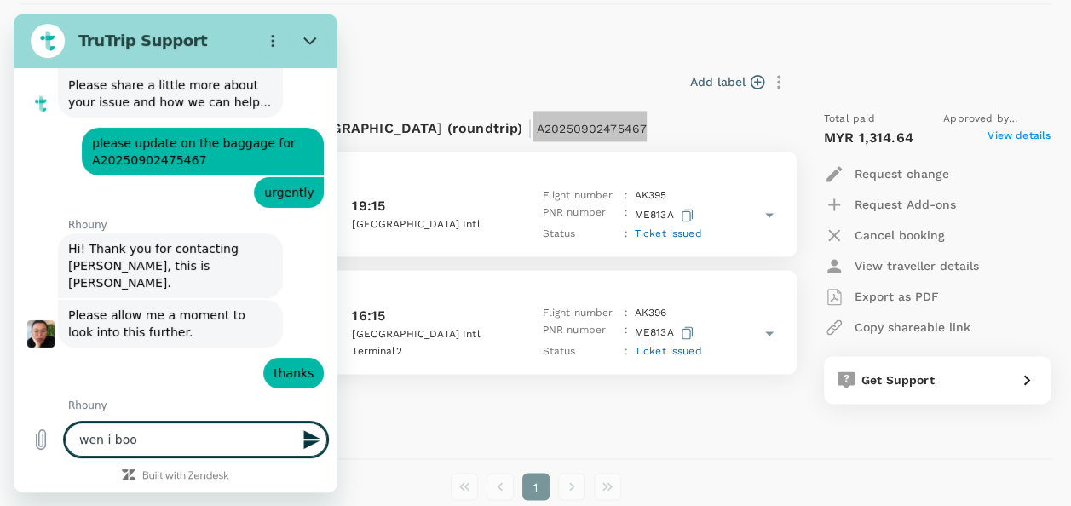
type textarea "x"
type textarea "wen i book"
type textarea "x"
type textarea "wen i book t"
type textarea "x"
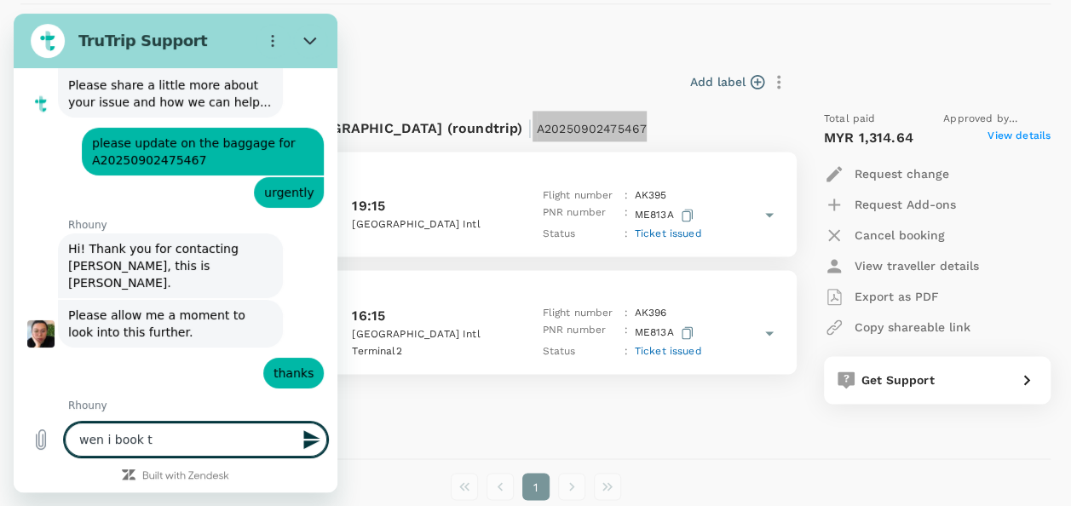
type textarea "wen i book th"
type textarea "x"
type textarea "wen i book th"
type textarea "x"
type textarea "wen i book th"
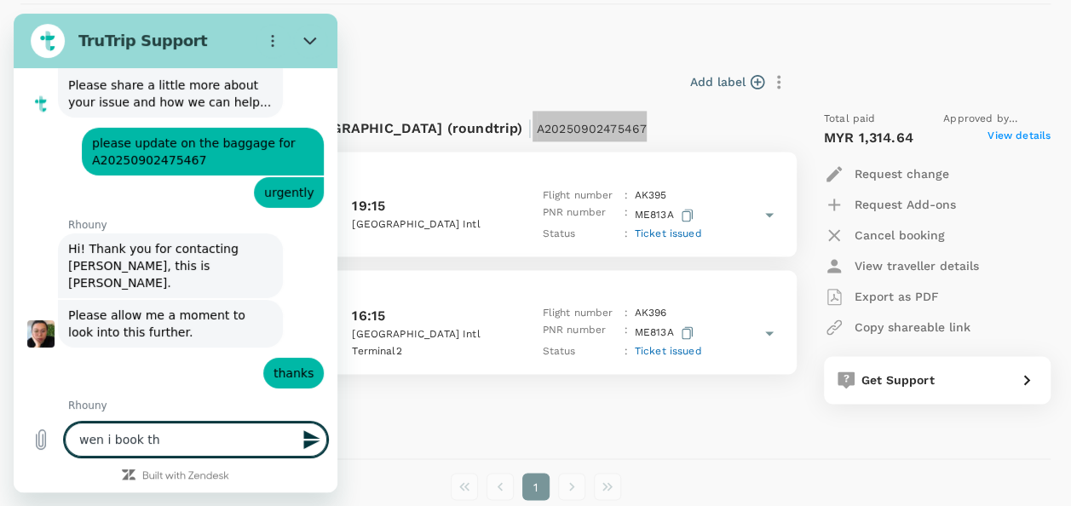
type textarea "x"
type textarea "wen i book the"
type textarea "x"
type textarea "wen i book the"
type textarea "x"
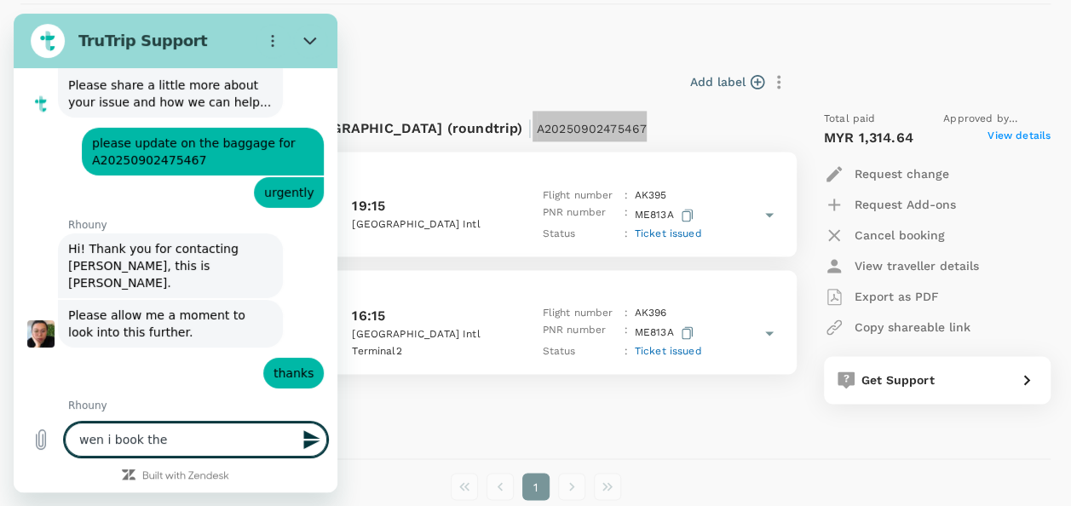
type textarea "wen i book the f"
type textarea "x"
type textarea "wen i book the fl"
type textarea "x"
type textarea "wen i book the floi"
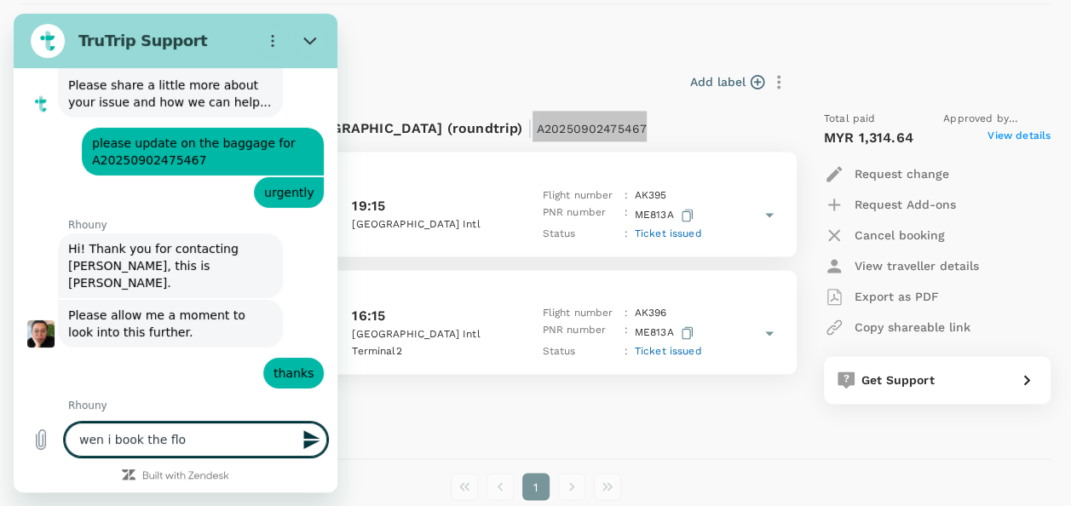
type textarea "x"
type textarea "wen i book the flo"
type textarea "x"
type textarea "wen i book the fl"
type textarea "x"
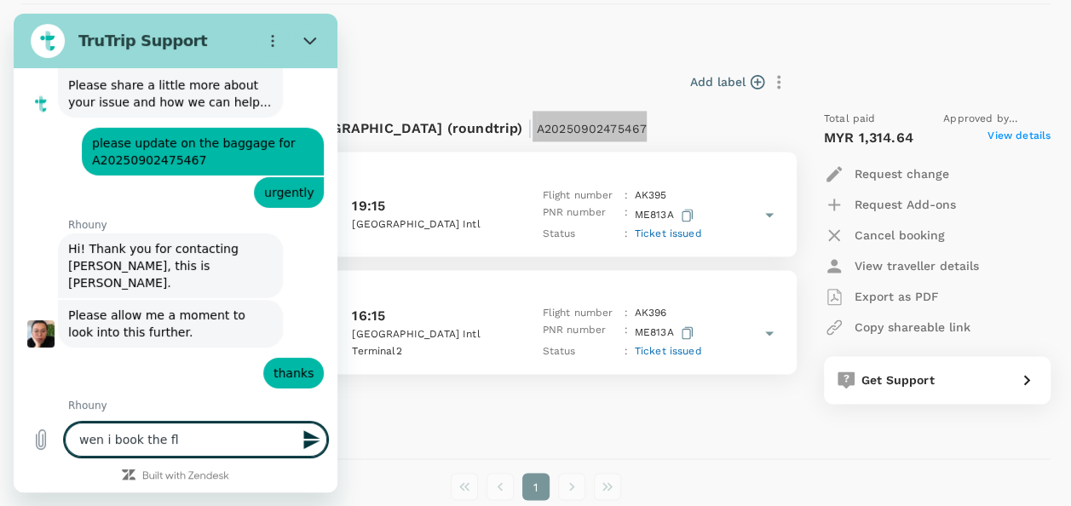
type textarea "wen i book the fli"
type textarea "x"
type textarea "wen i book the flig"
type textarea "x"
type textarea "wen i book the fligh"
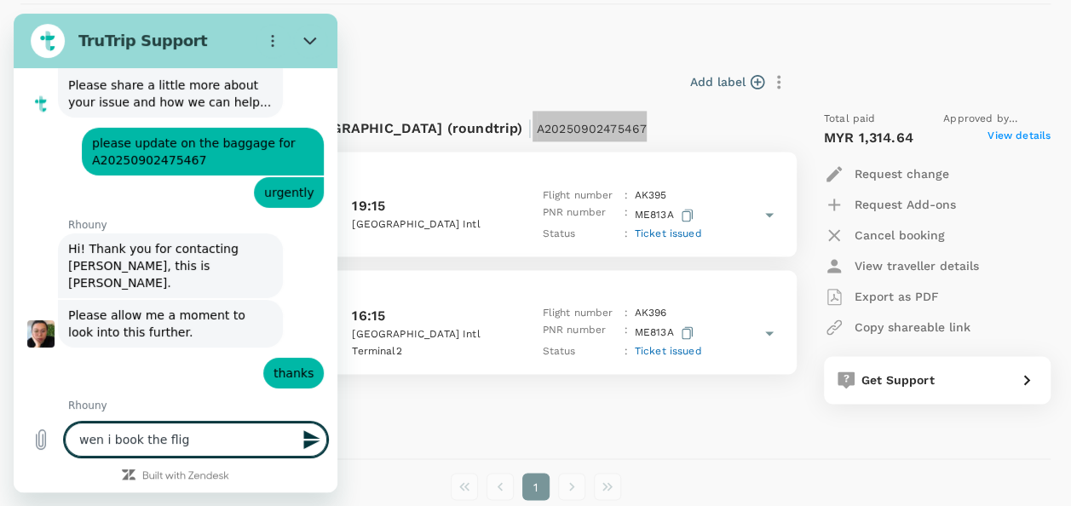
type textarea "x"
type textarea "wen i book the flight"
type textarea "x"
type textarea "wen i book the flight"
type textarea "x"
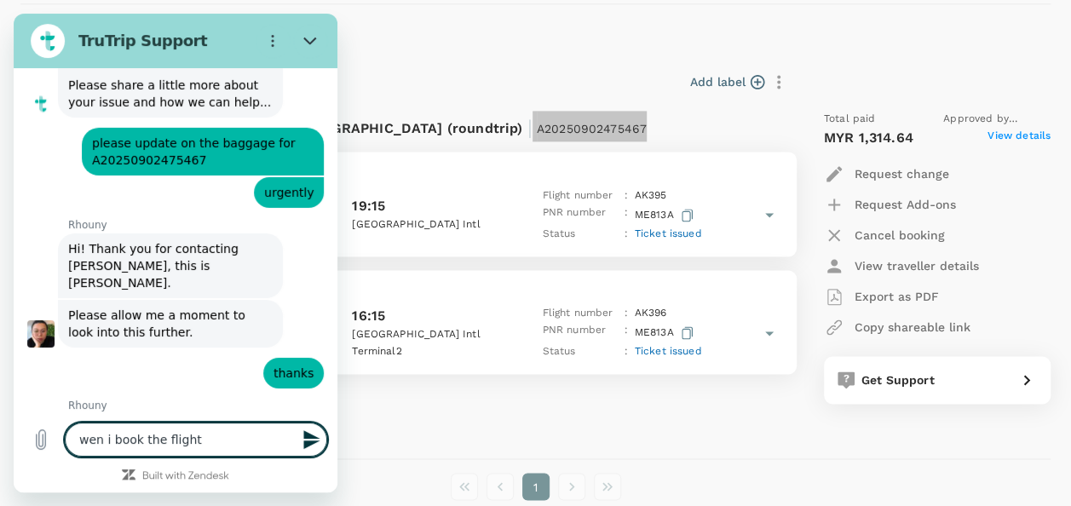
type textarea "wen i book the flight i"
type textarea "x"
type textarea "wen i book the flight i"
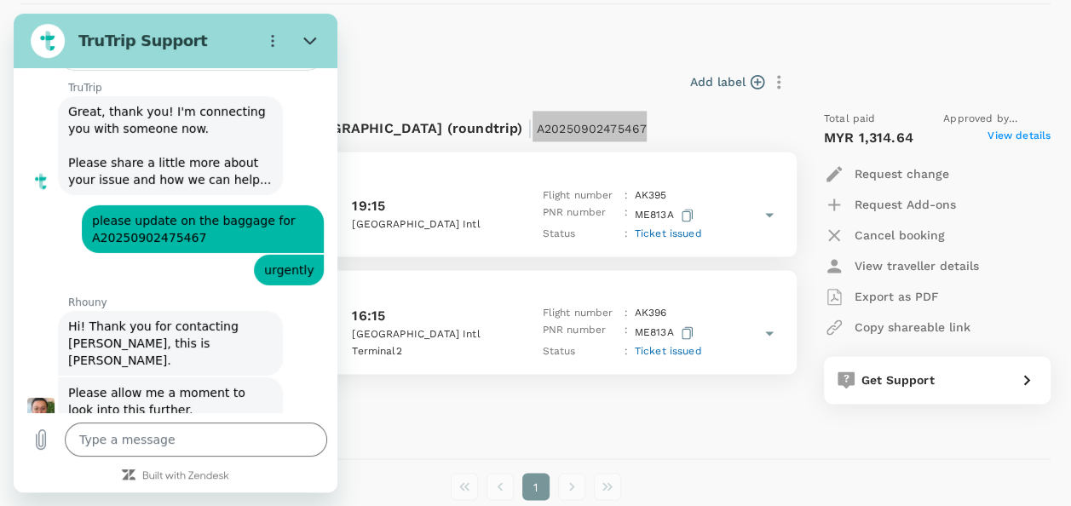
scroll to position [6077, 0]
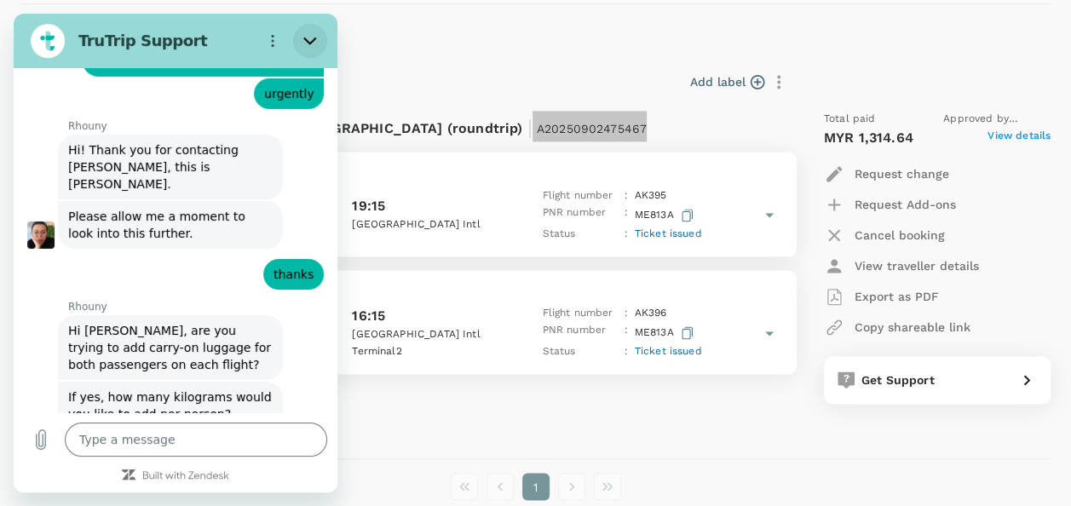
drag, startPoint x: 327, startPoint y: 46, endPoint x: 315, endPoint y: 36, distance: 15.7
click at [315, 36] on icon "Close" at bounding box center [310, 41] width 14 height 14
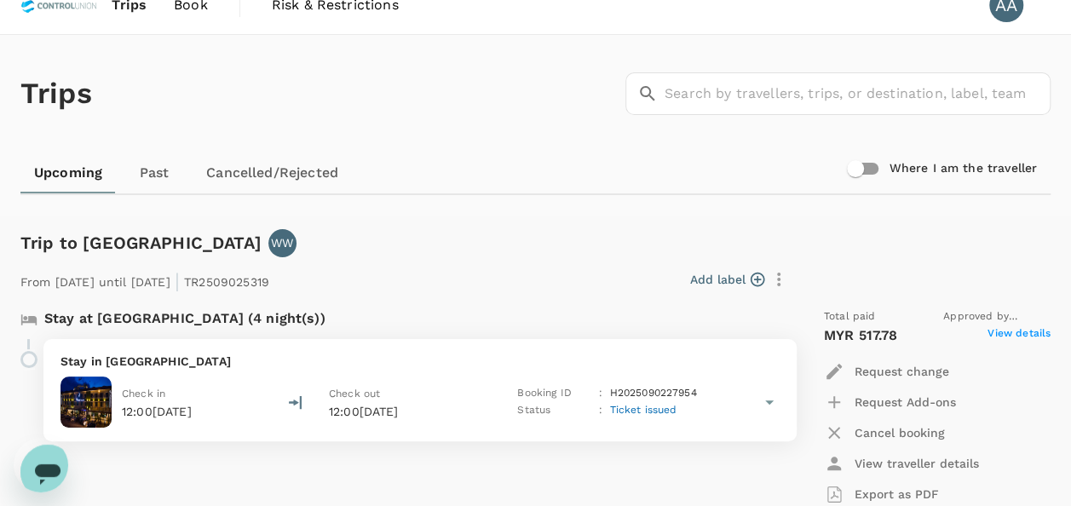
scroll to position [0, 0]
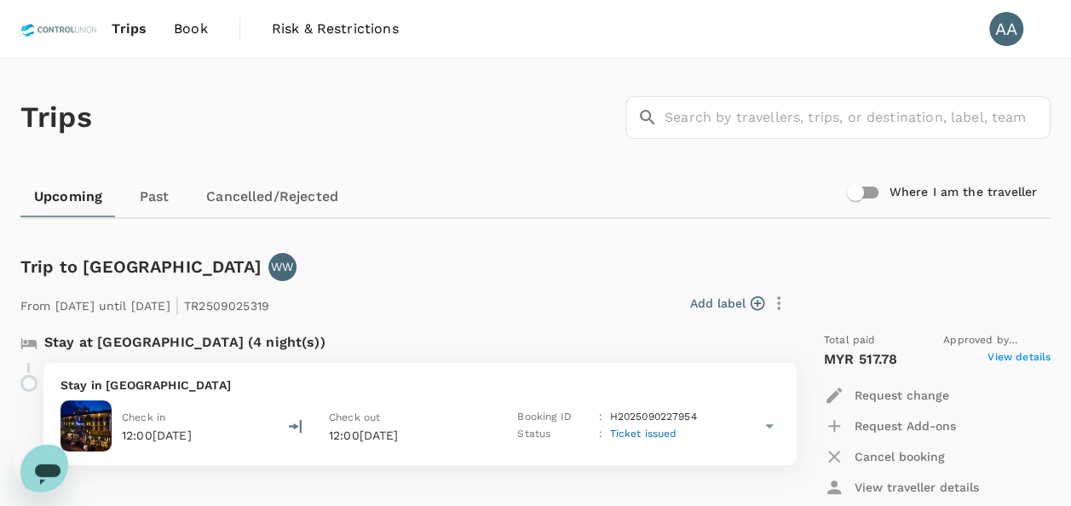
click at [176, 24] on span "Book" at bounding box center [191, 29] width 34 height 20
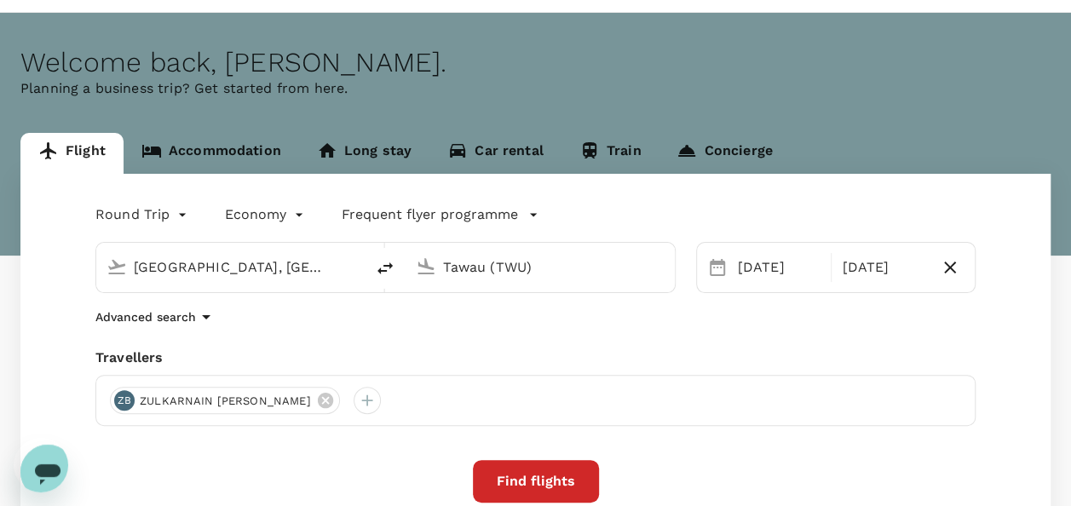
scroll to position [85, 0]
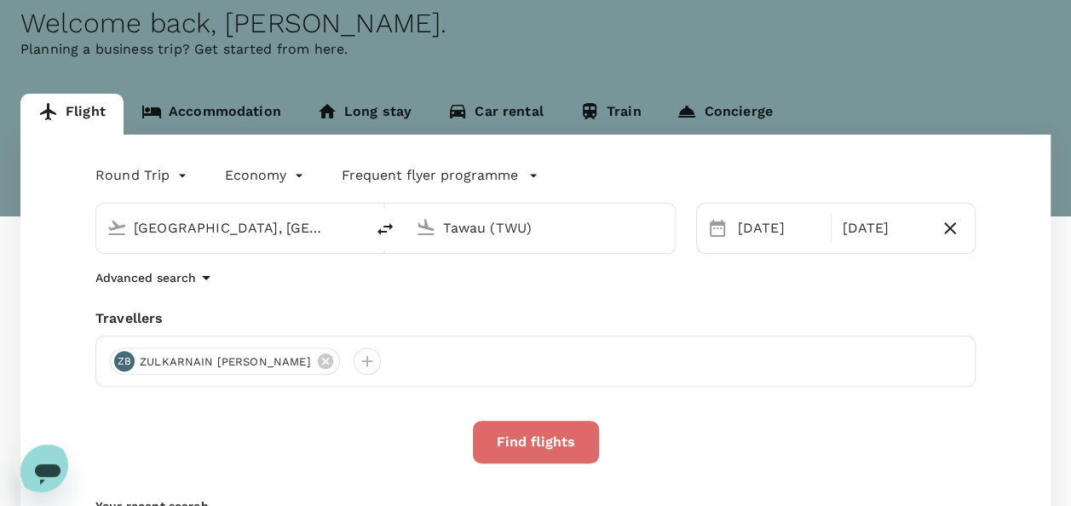
click at [559, 443] on button "Find flights" at bounding box center [536, 442] width 126 height 43
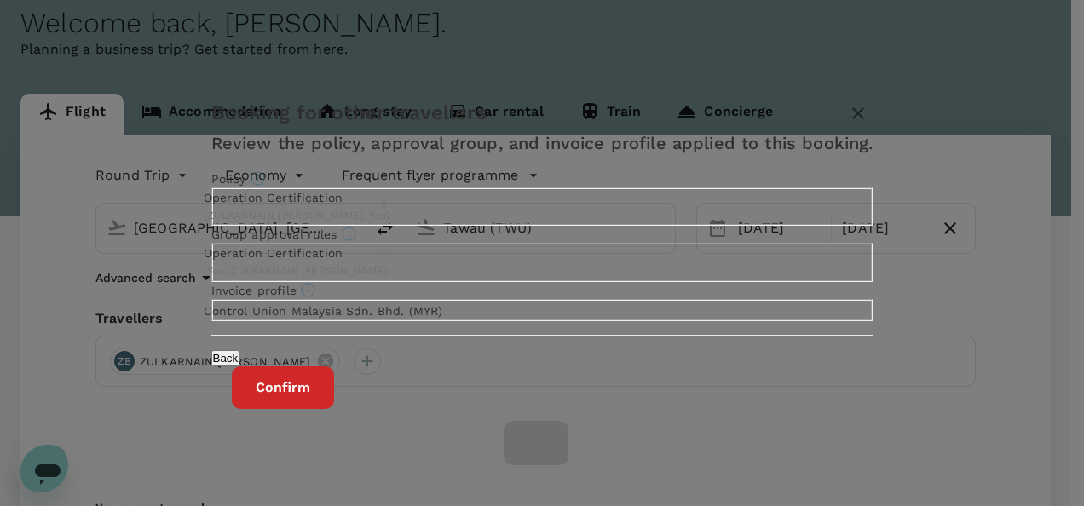
click at [334, 409] on button "Confirm" at bounding box center [283, 387] width 102 height 43
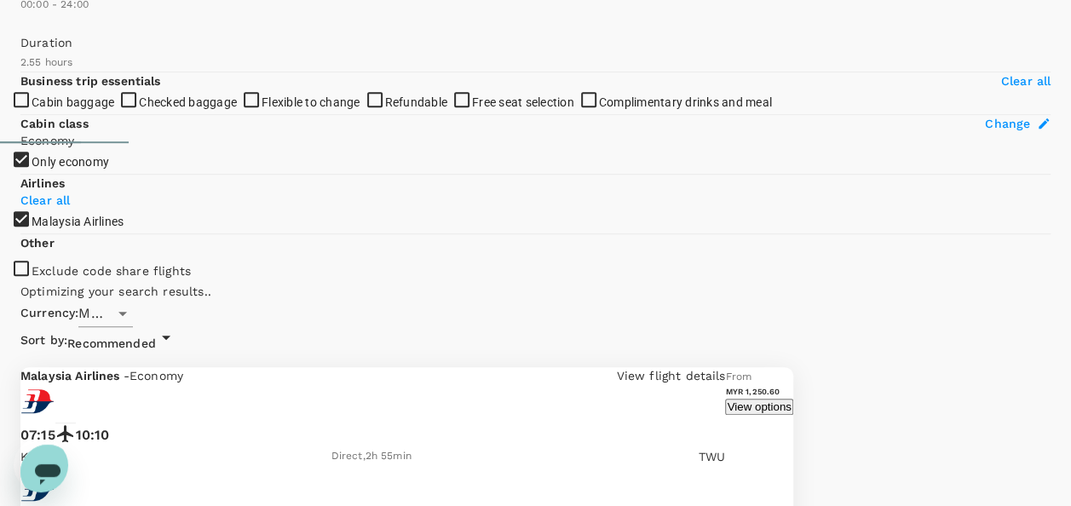
scroll to position [366, 0]
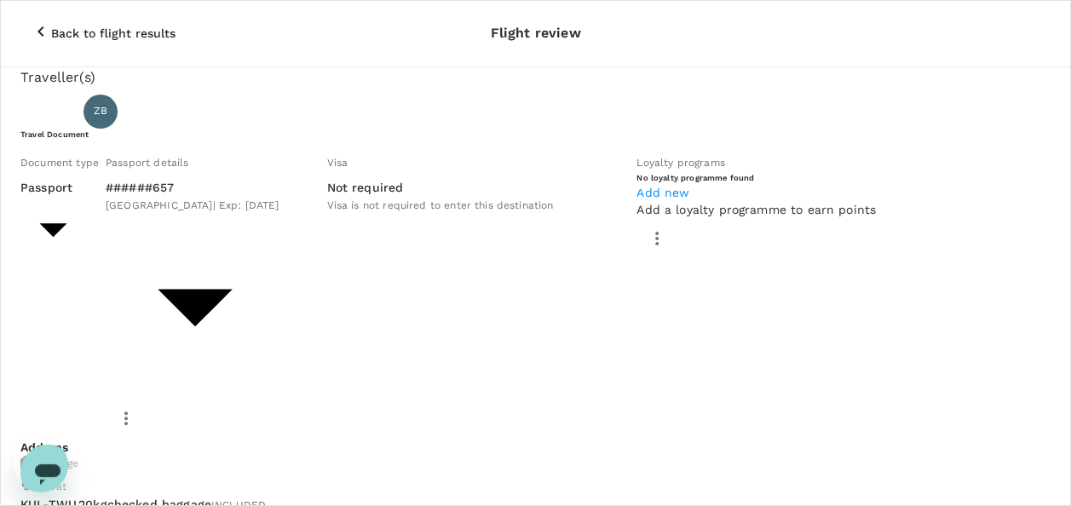
scroll to position [303, 0]
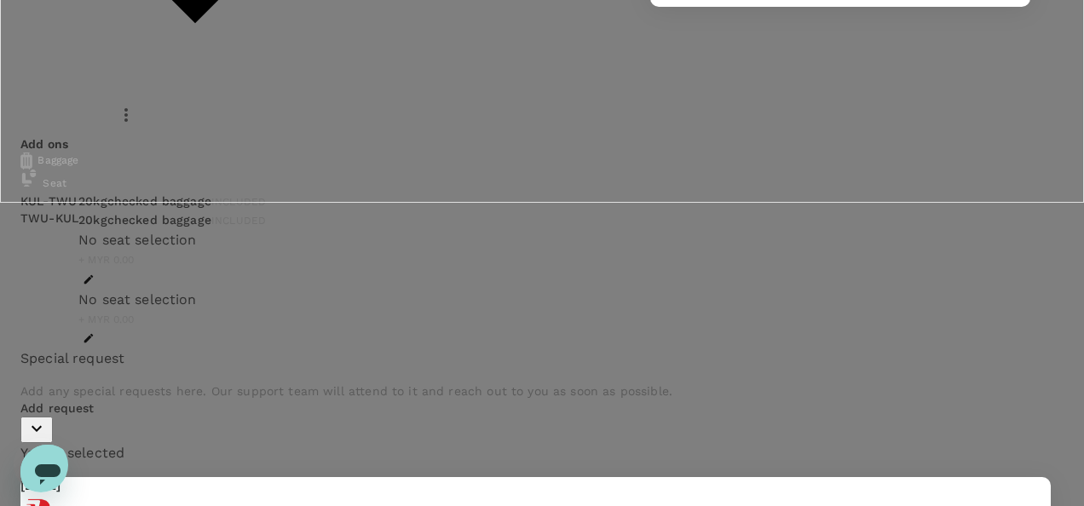
click at [930, 119] on div at bounding box center [542, 253] width 1084 height 506
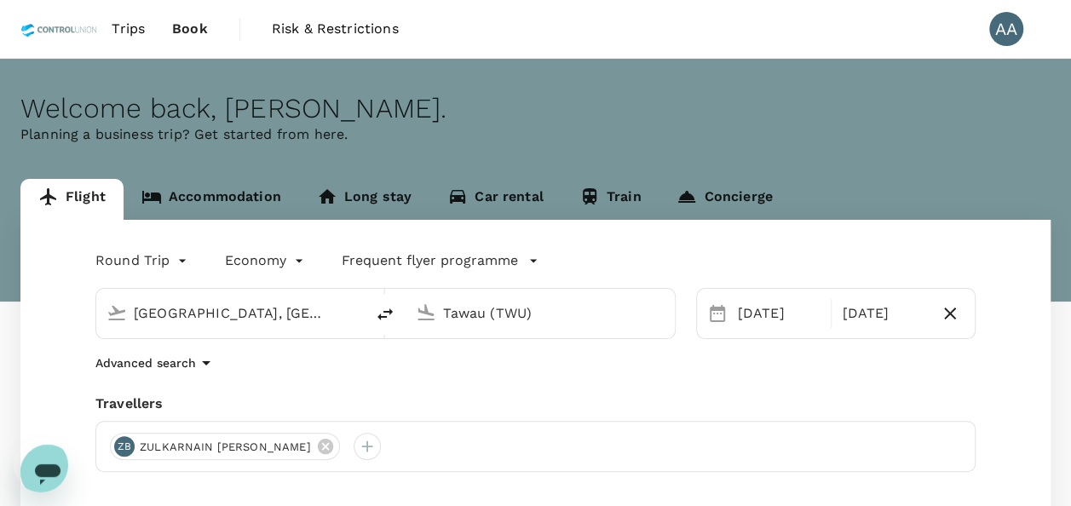
click at [125, 31] on span "Trips" at bounding box center [128, 29] width 33 height 20
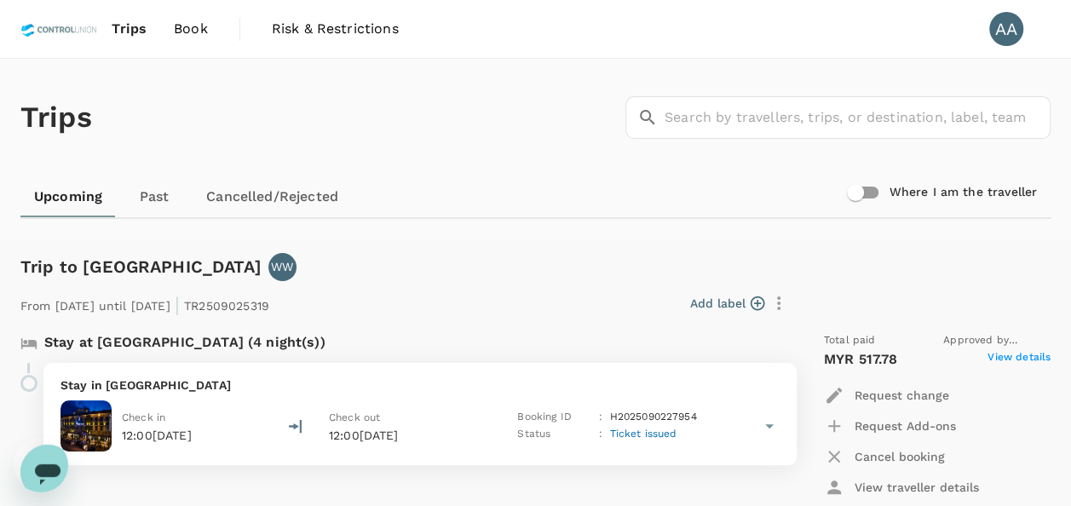
click at [61, 456] on div "Open messaging window" at bounding box center [47, 471] width 51 height 51
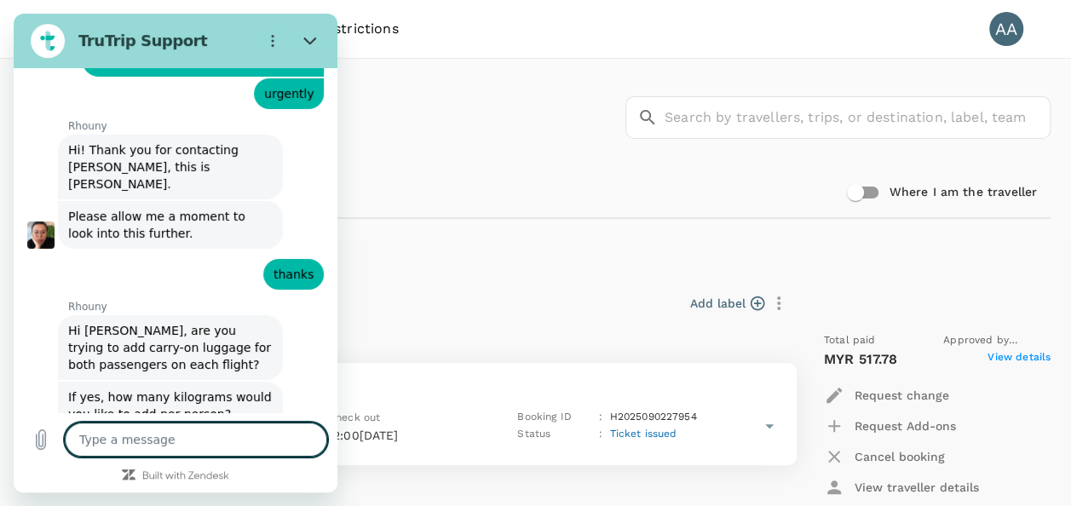
click at [170, 449] on textarea at bounding box center [196, 440] width 262 height 34
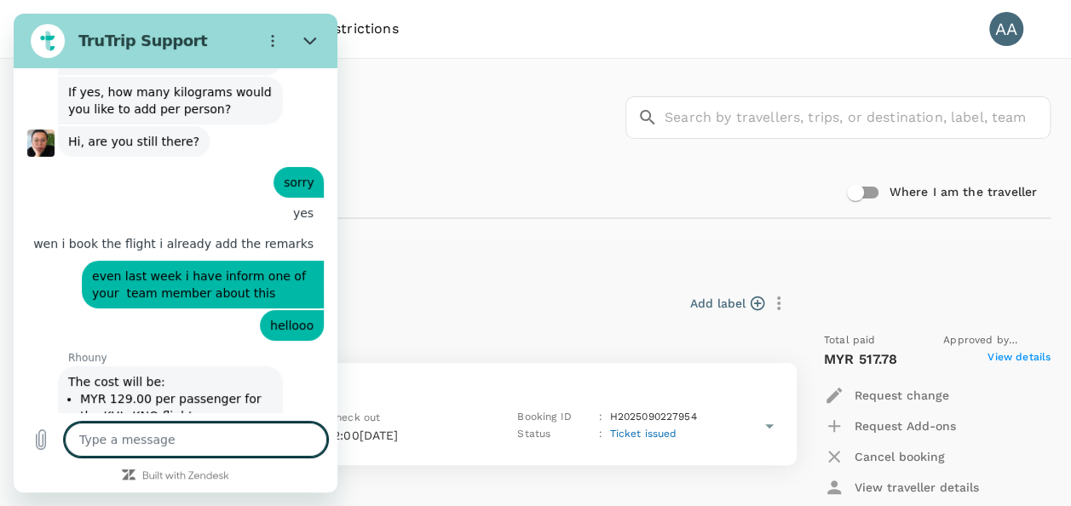
scroll to position [6467, 0]
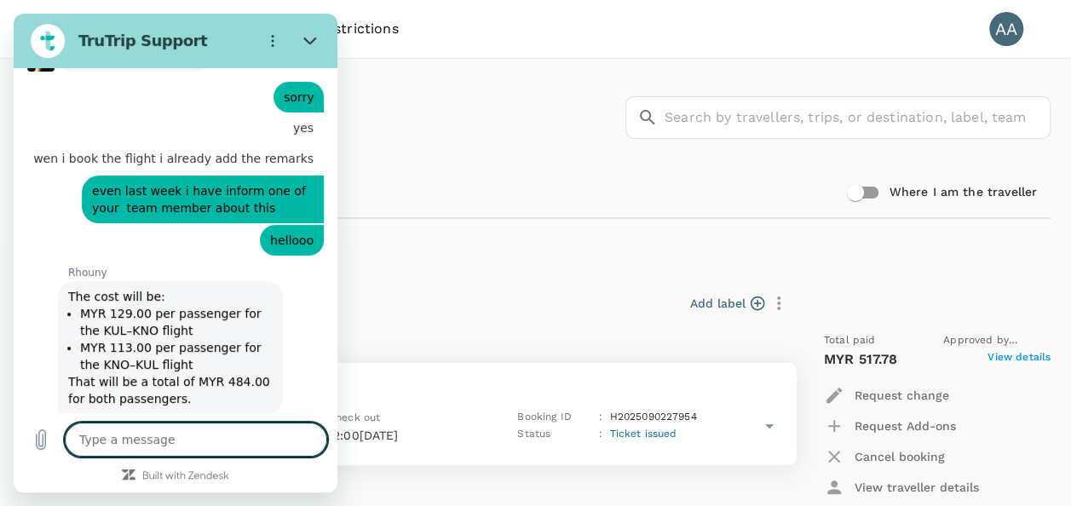
click at [210, 444] on textarea at bounding box center [196, 440] width 262 height 34
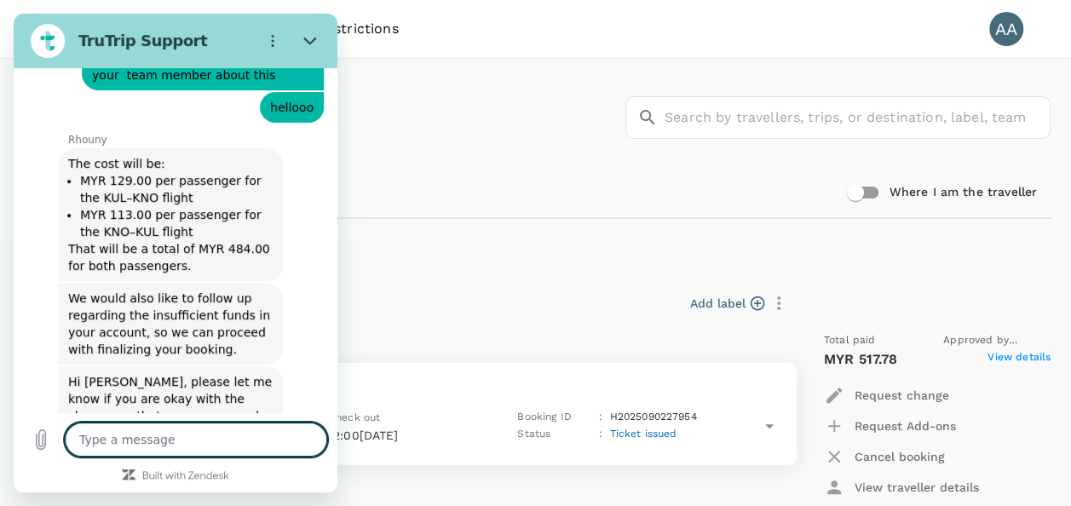
scroll to position [6697, 0]
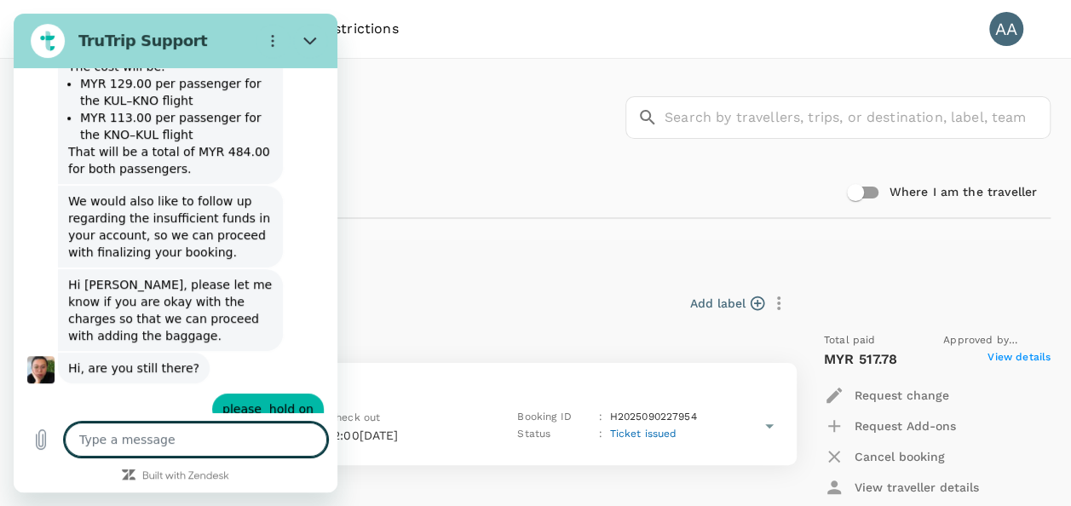
click at [257, 438] on textarea at bounding box center [196, 440] width 262 height 34
drag, startPoint x: 152, startPoint y: 427, endPoint x: 784, endPoint y: 440, distance: 632.3
click at [152, 427] on textarea at bounding box center [196, 440] width 262 height 34
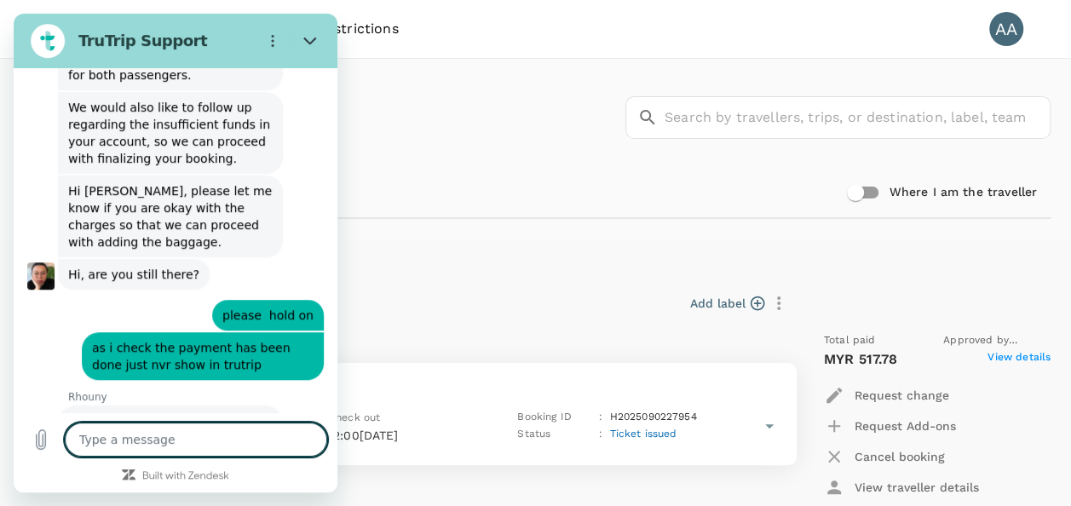
scroll to position [6794, 0]
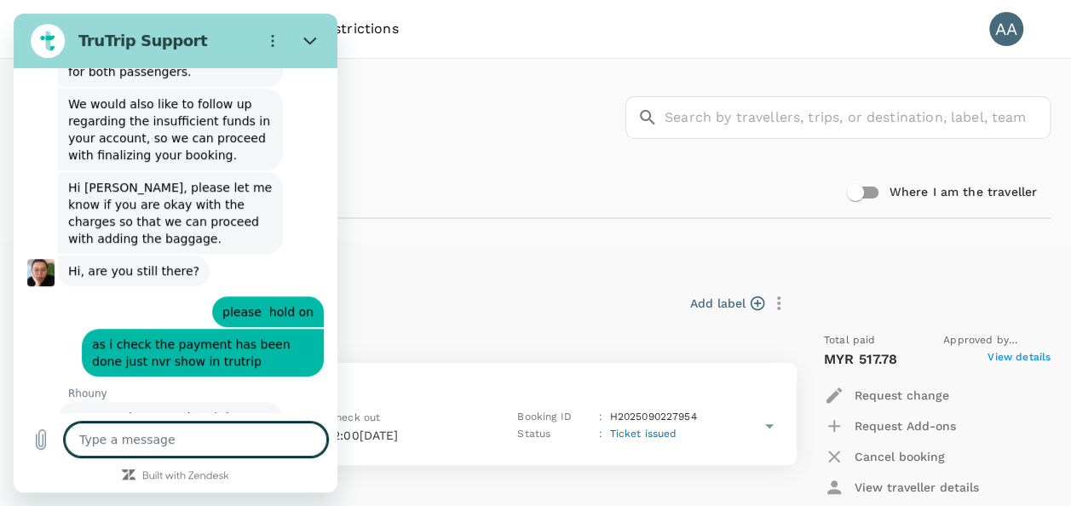
click at [158, 443] on textarea at bounding box center [196, 440] width 262 height 34
click at [37, 436] on icon "Upload file" at bounding box center [41, 440] width 9 height 20
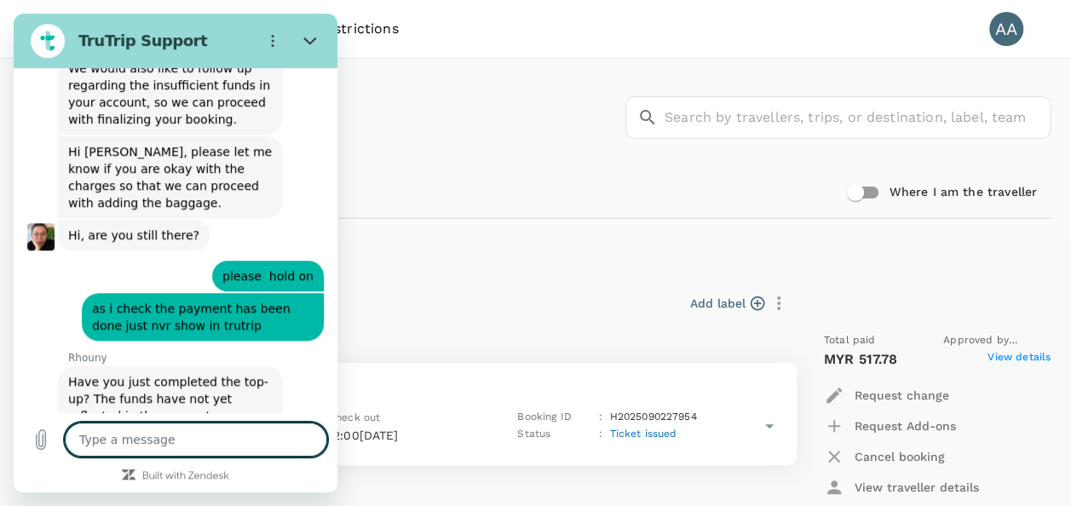
scroll to position [6842, 0]
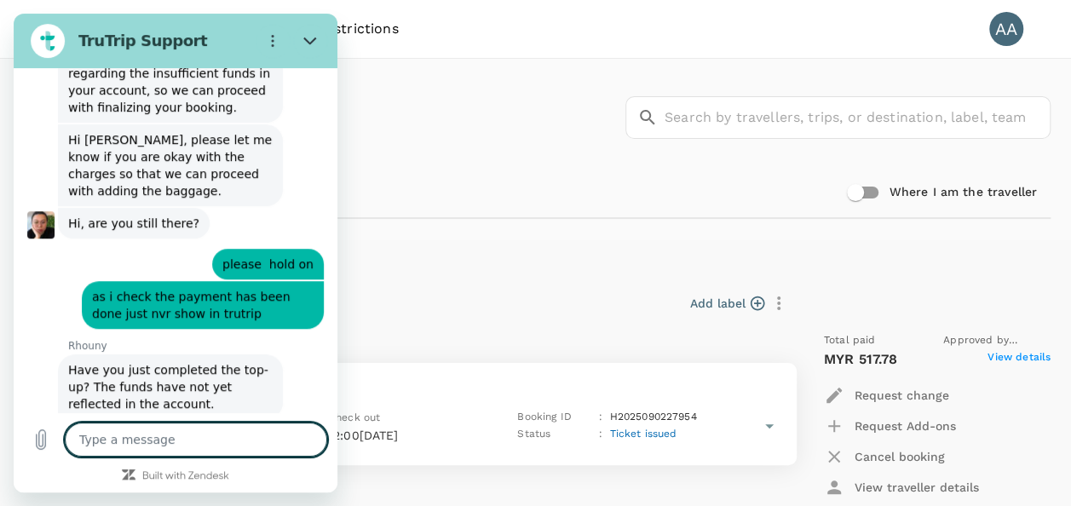
click at [233, 448] on textarea at bounding box center [196, 440] width 262 height 34
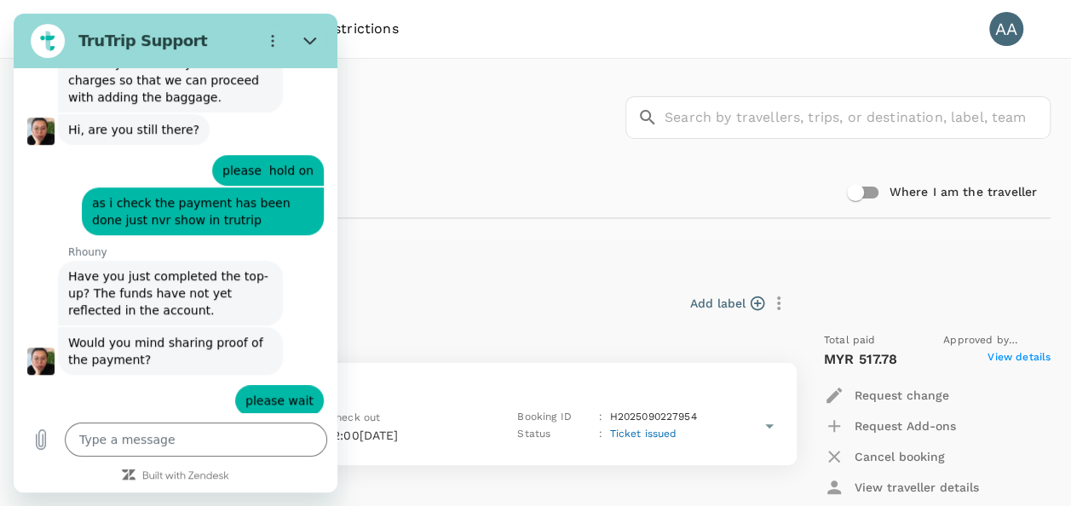
scroll to position [7035, 0]
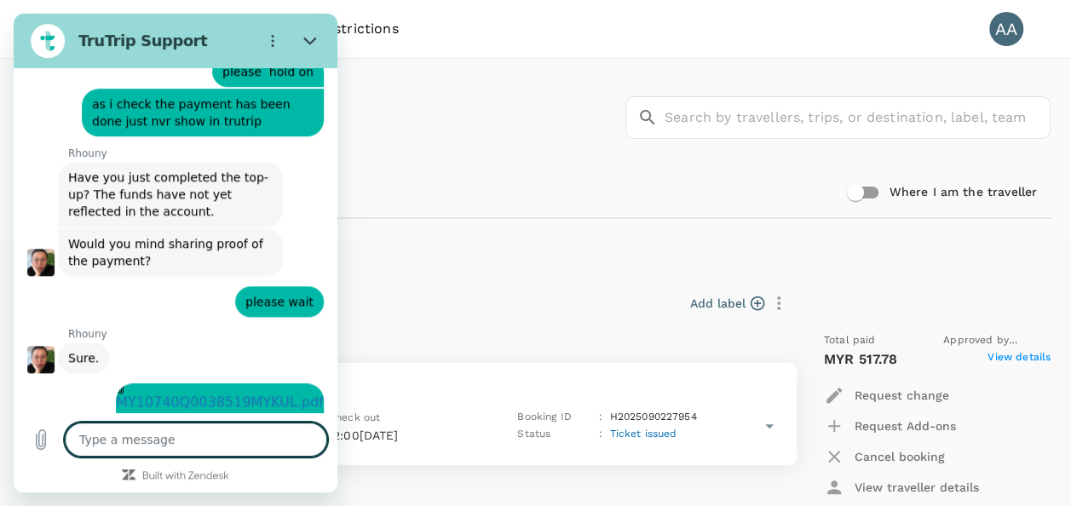
click at [169, 445] on textarea at bounding box center [196, 440] width 262 height 34
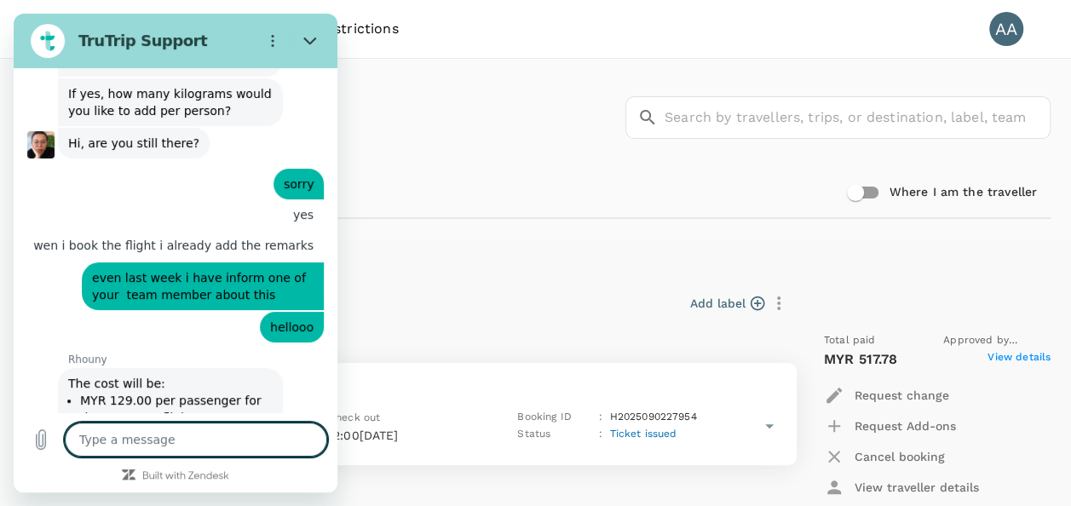
scroll to position [6353, 0]
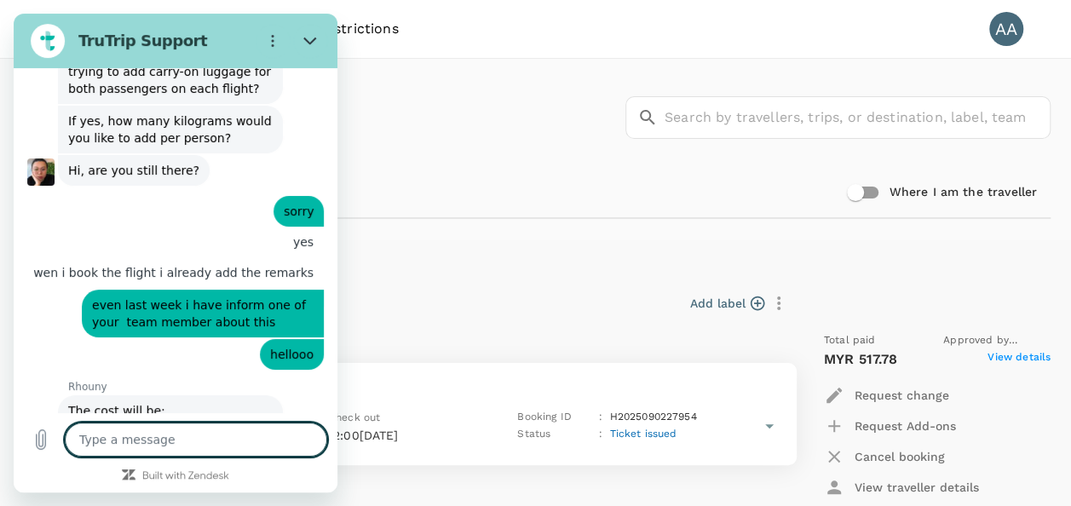
click at [147, 445] on textarea at bounding box center [196, 440] width 262 height 34
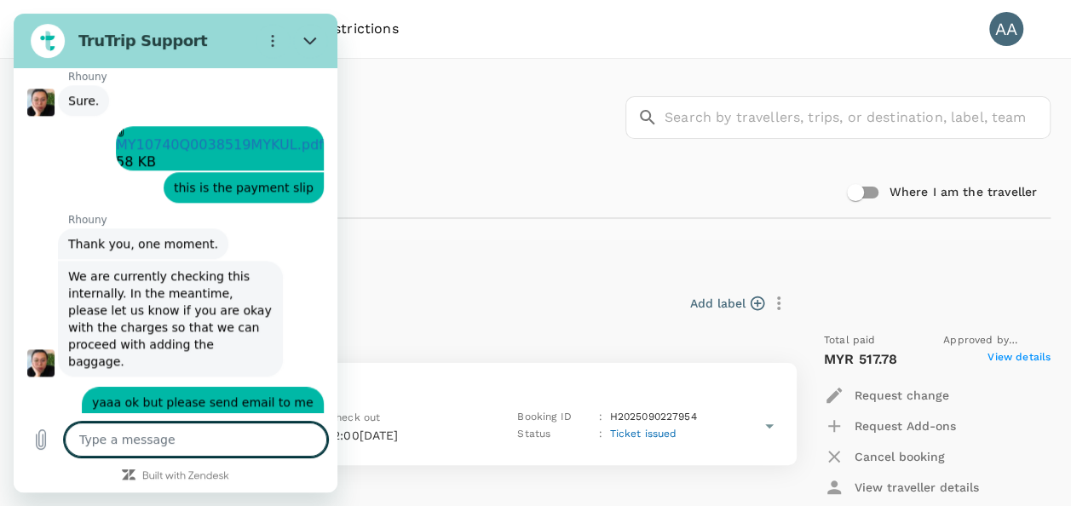
scroll to position [7403, 0]
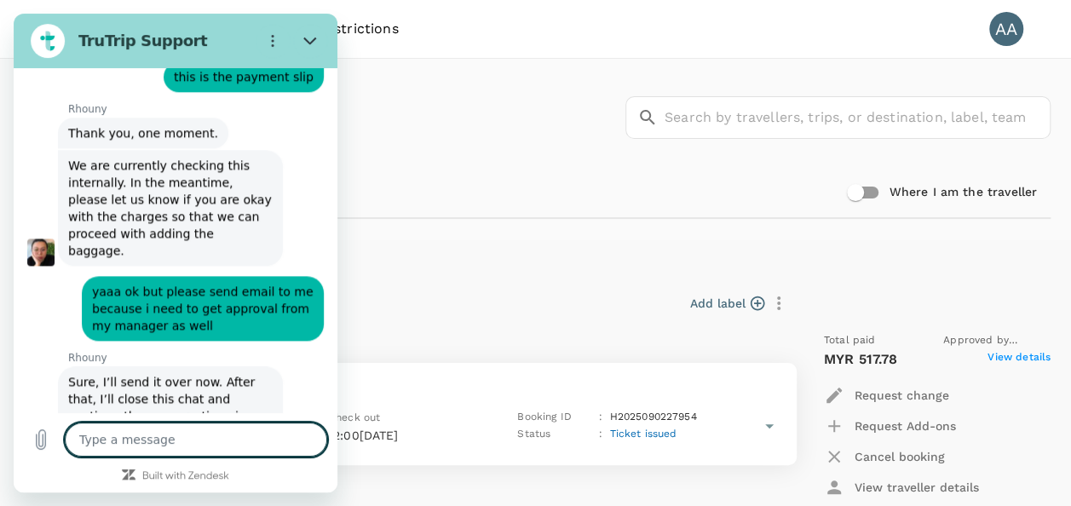
click at [193, 445] on textarea at bounding box center [196, 440] width 262 height 34
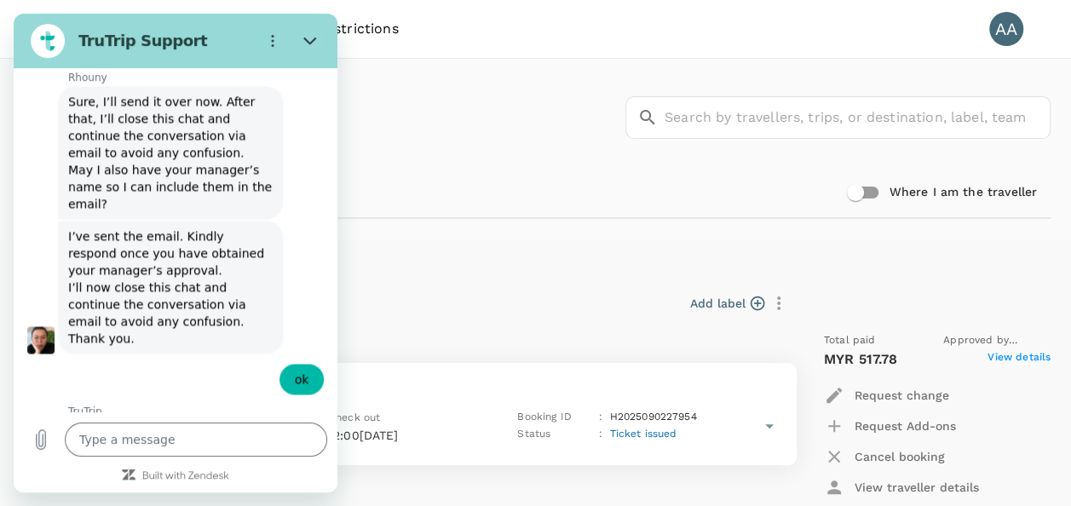
scroll to position [7681, 0]
click at [320, 42] on button "Close" at bounding box center [310, 41] width 34 height 34
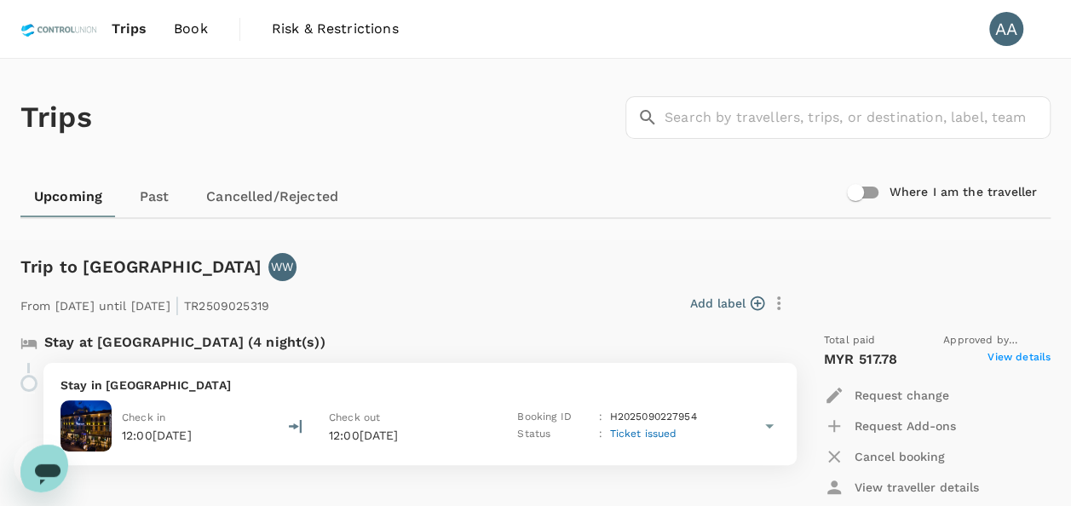
click at [210, 19] on link "Book" at bounding box center [190, 29] width 61 height 58
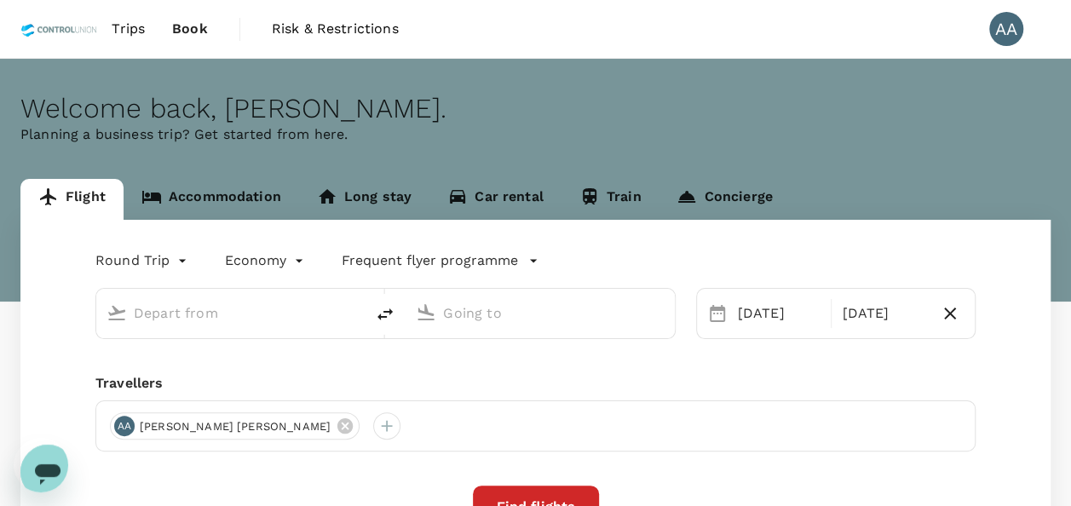
scroll to position [85, 0]
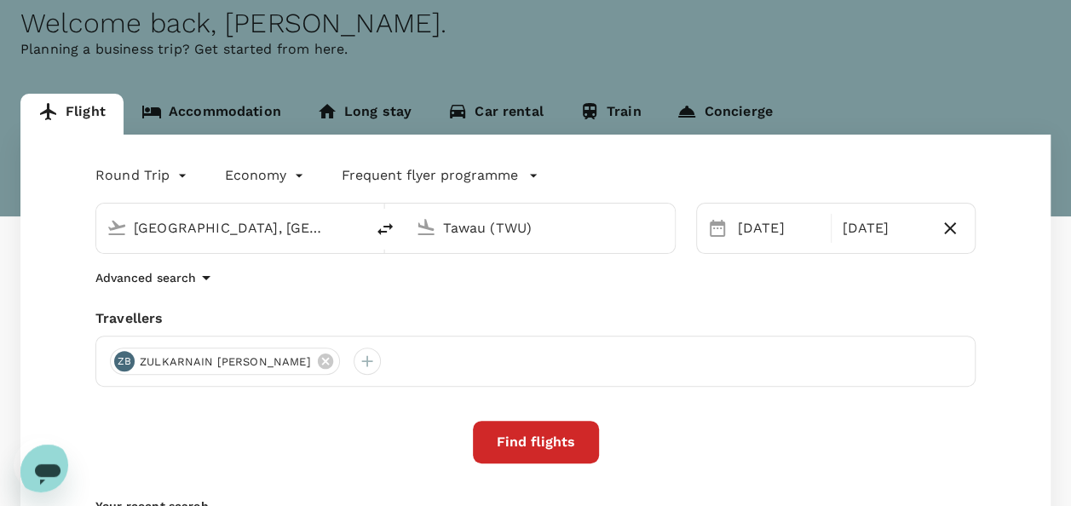
click at [521, 444] on button "Find flights" at bounding box center [536, 442] width 126 height 43
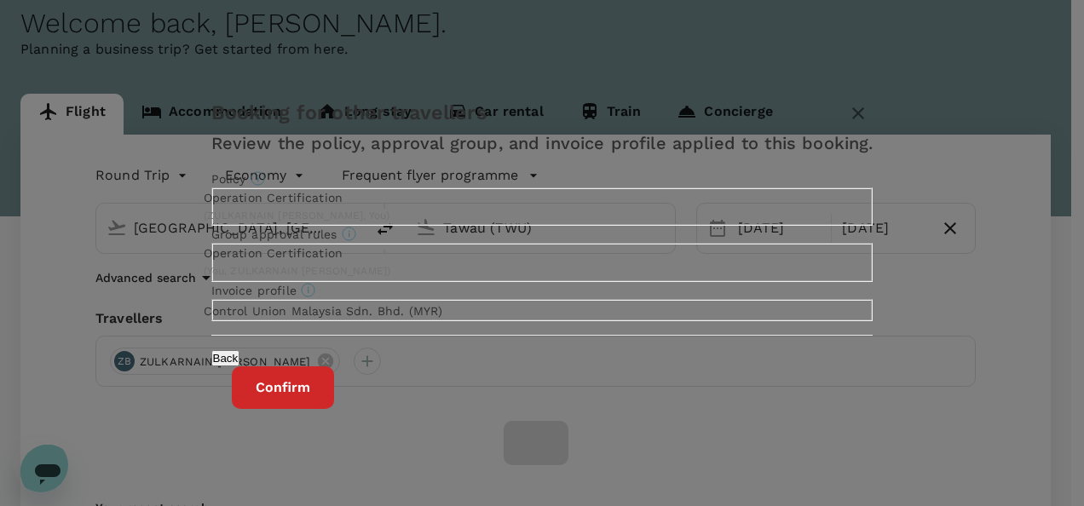
click at [334, 409] on button "Confirm" at bounding box center [283, 387] width 102 height 43
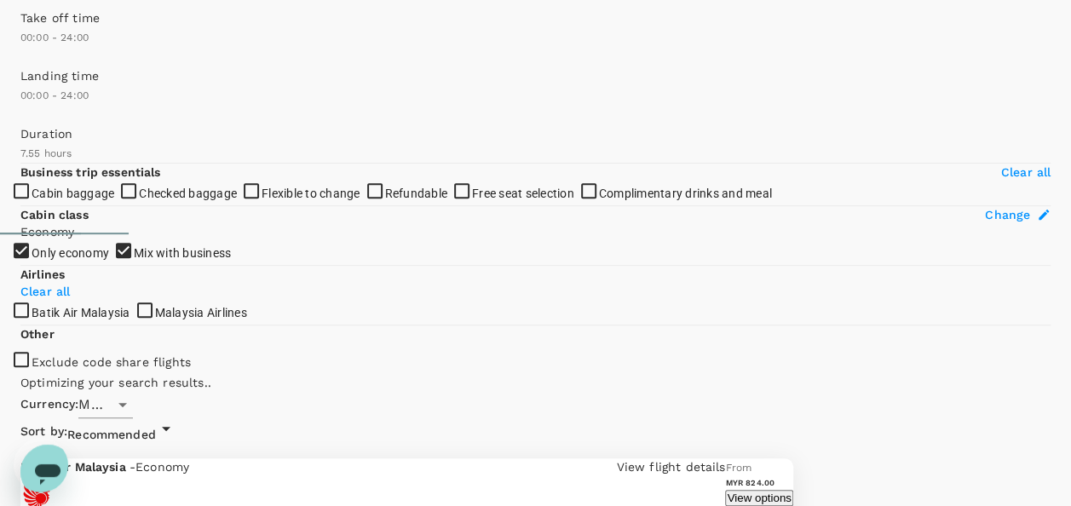
scroll to position [452, 0]
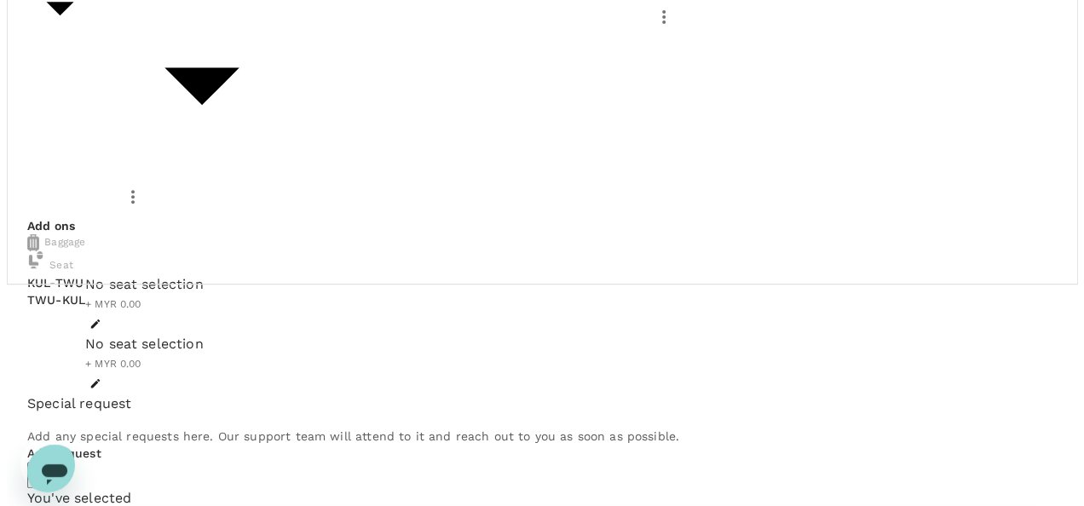
scroll to position [303, 0]
